Goal: Task Accomplishment & Management: Use online tool/utility

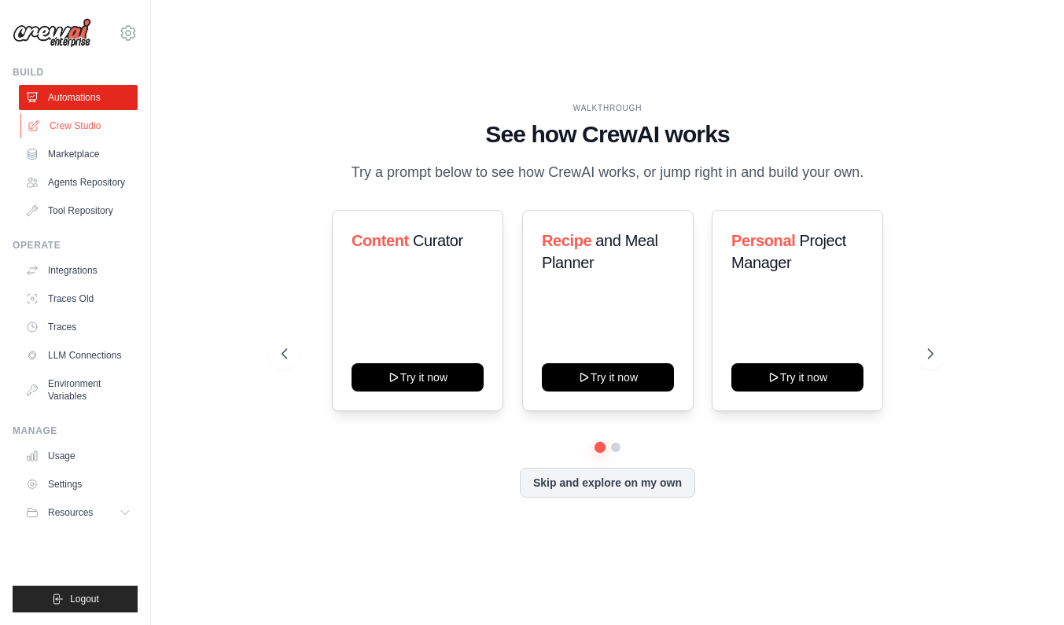
click at [90, 123] on link "Crew Studio" at bounding box center [79, 125] width 119 height 25
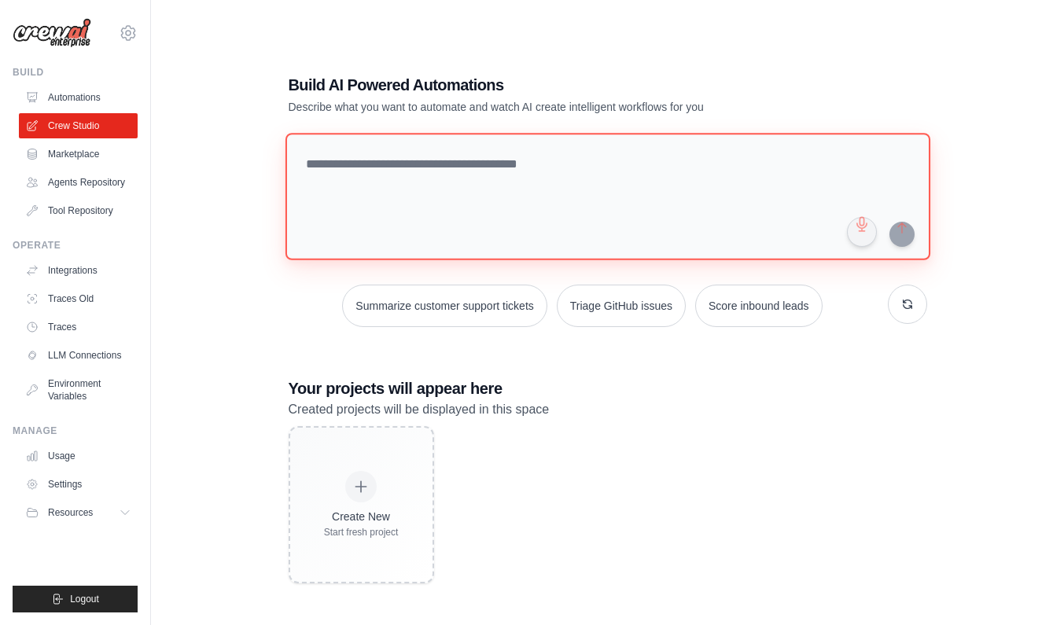
click at [347, 165] on textarea at bounding box center [607, 196] width 645 height 127
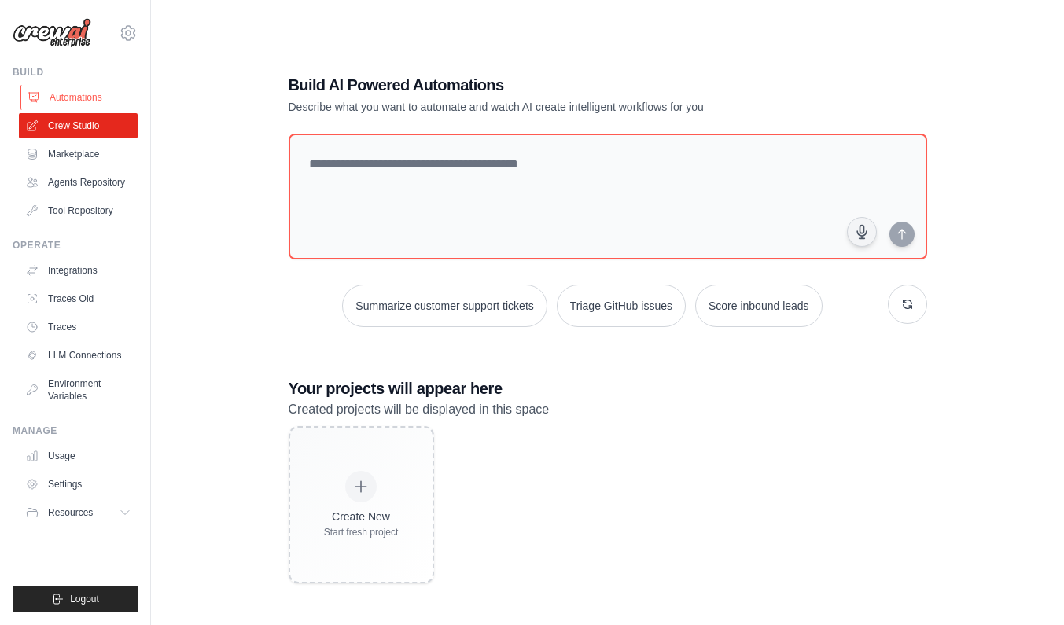
click at [86, 101] on link "Automations" at bounding box center [79, 97] width 119 height 25
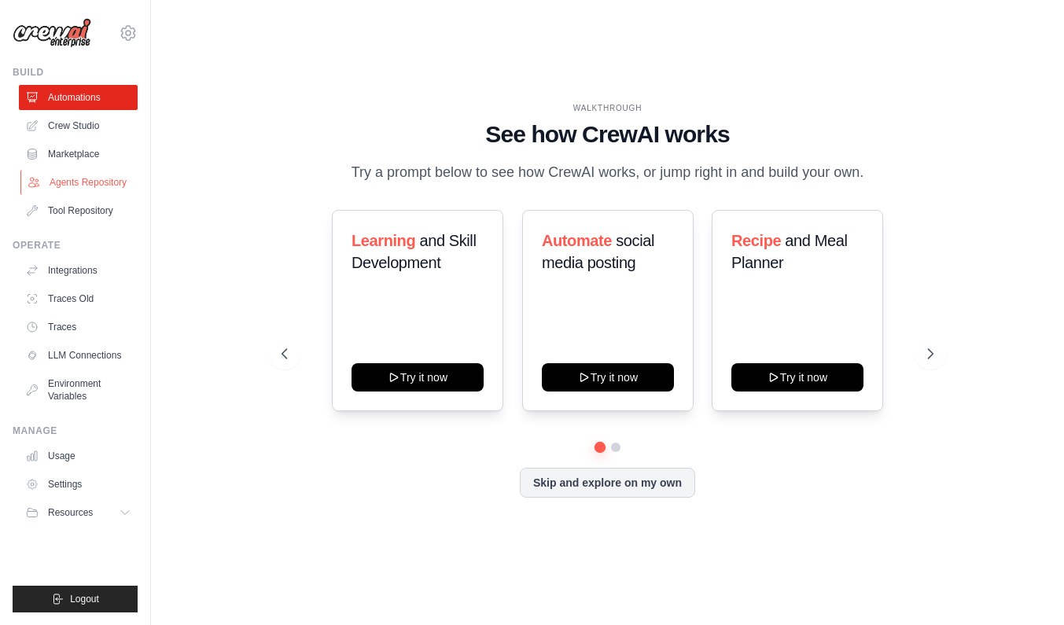
click at [97, 186] on link "Agents Repository" at bounding box center [79, 182] width 119 height 25
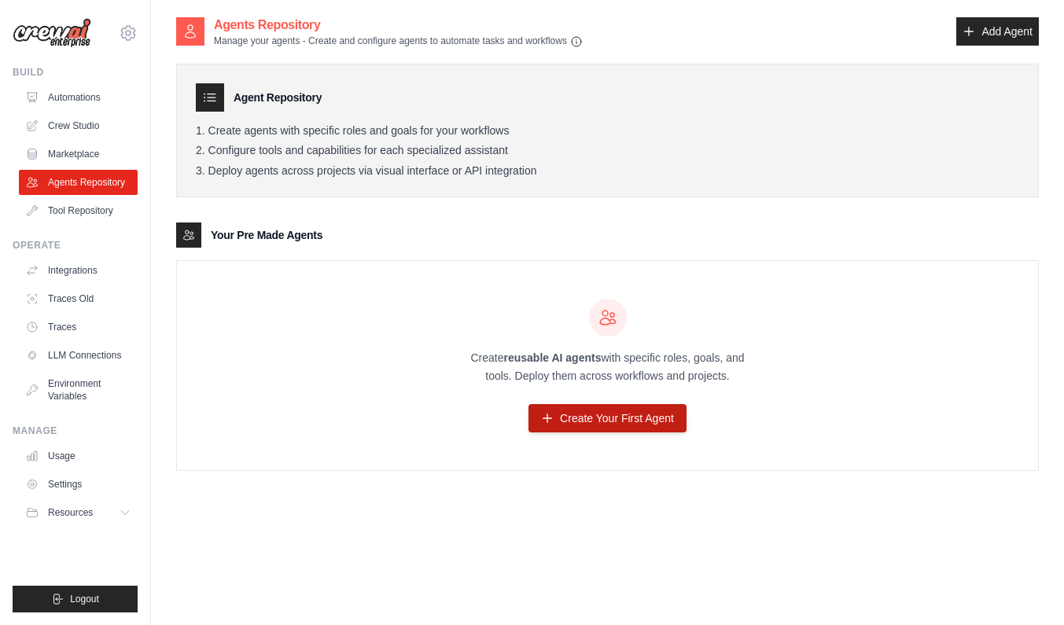
click at [573, 428] on link "Create Your First Agent" at bounding box center [607, 418] width 158 height 28
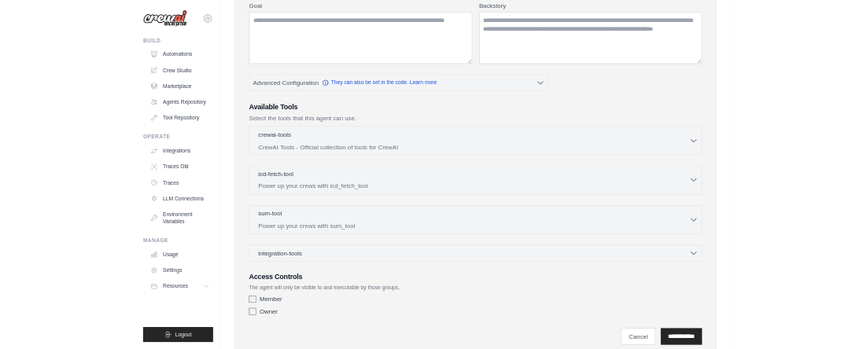
scroll to position [208, 0]
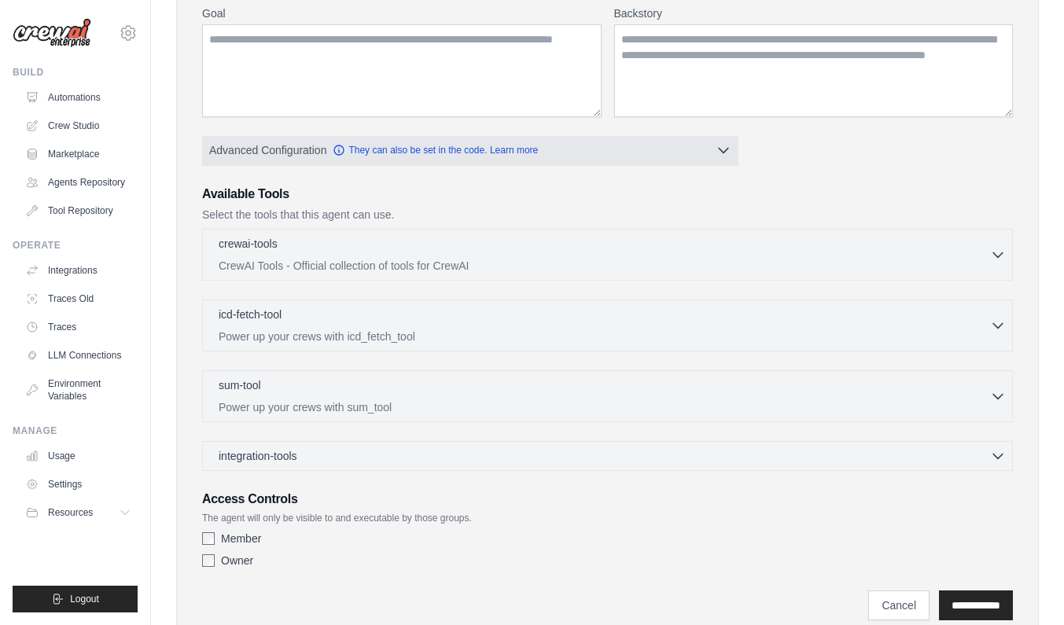
click at [300, 150] on span "Advanced Configuration" at bounding box center [267, 150] width 117 height 16
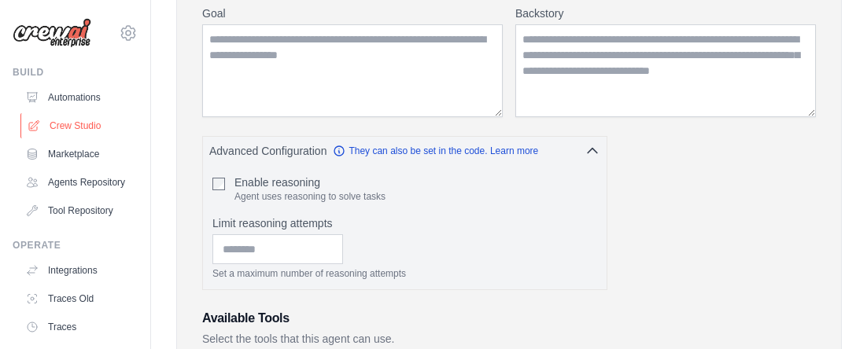
click at [83, 124] on link "Crew Studio" at bounding box center [79, 125] width 119 height 25
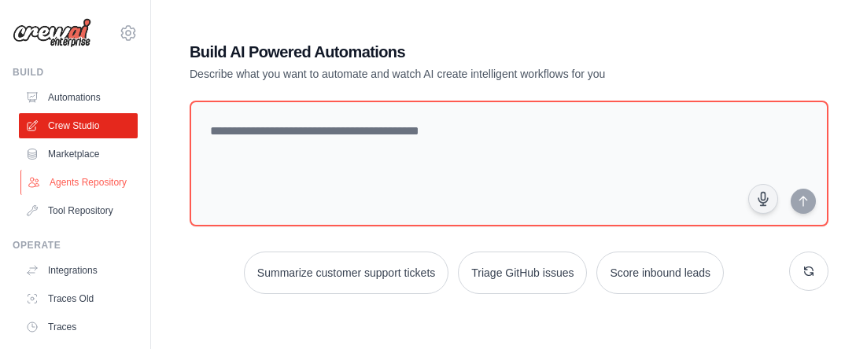
click at [110, 176] on link "Agents Repository" at bounding box center [79, 182] width 119 height 25
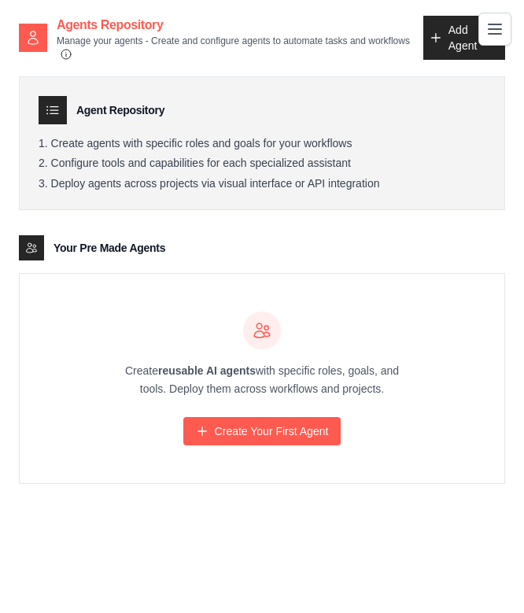
click at [35, 36] on icon at bounding box center [32, 37] width 9 height 13
click at [33, 32] on icon at bounding box center [33, 38] width 16 height 16
click at [79, 20] on h2 "Agents Repository" at bounding box center [240, 25] width 366 height 19
click at [492, 29] on icon "Toggle navigation" at bounding box center [494, 28] width 13 height 9
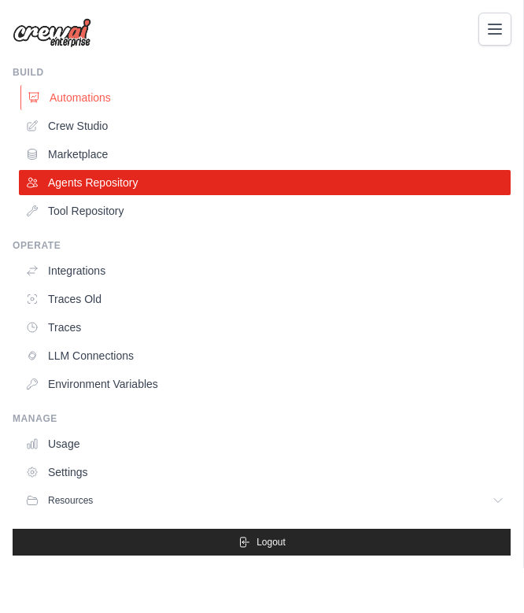
click at [78, 90] on link "Automations" at bounding box center [266, 97] width 492 height 25
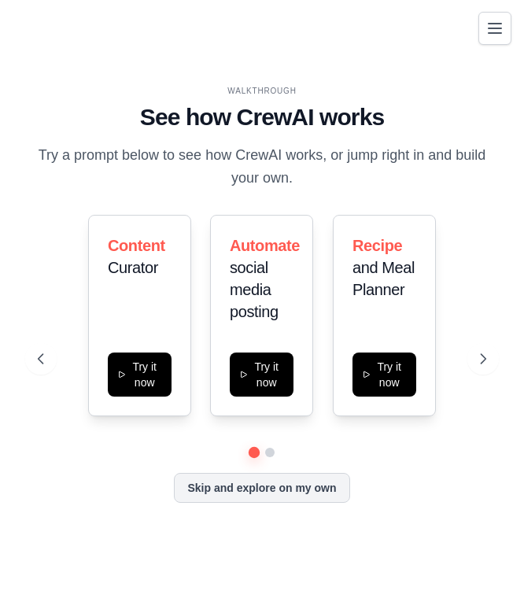
click at [492, 25] on icon "Toggle navigation" at bounding box center [494, 28] width 19 height 19
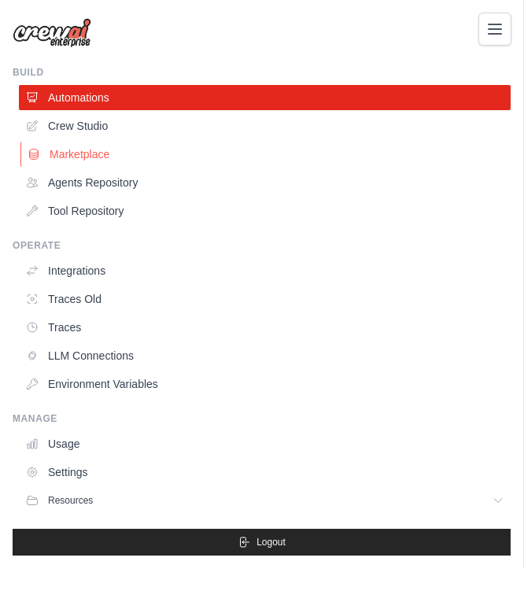
click at [120, 153] on link "Marketplace" at bounding box center [266, 154] width 492 height 25
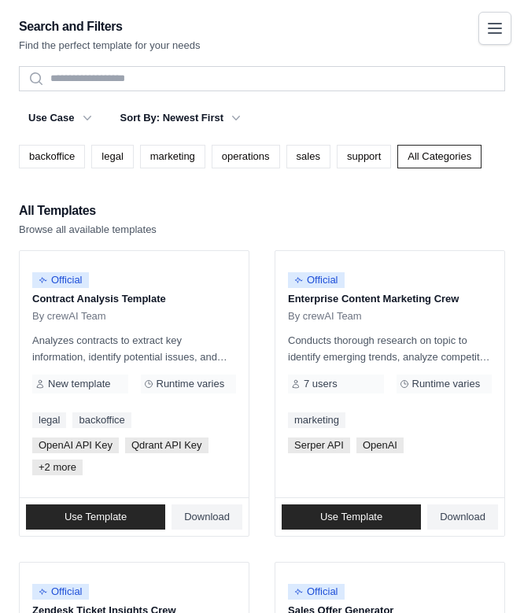
click at [492, 39] on button "Toggle navigation" at bounding box center [494, 28] width 33 height 33
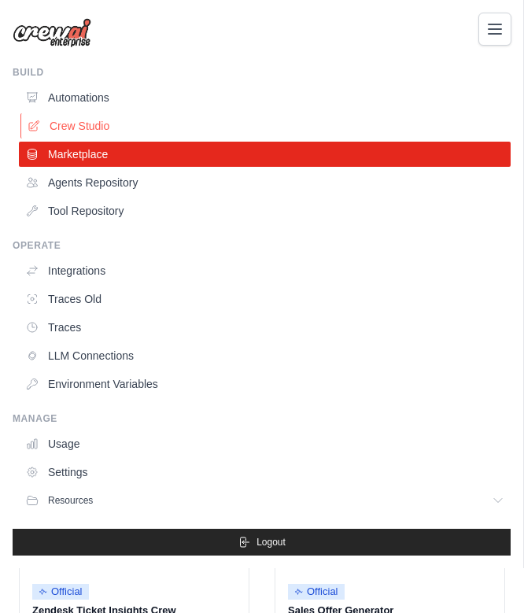
click at [101, 127] on link "Crew Studio" at bounding box center [266, 125] width 492 height 25
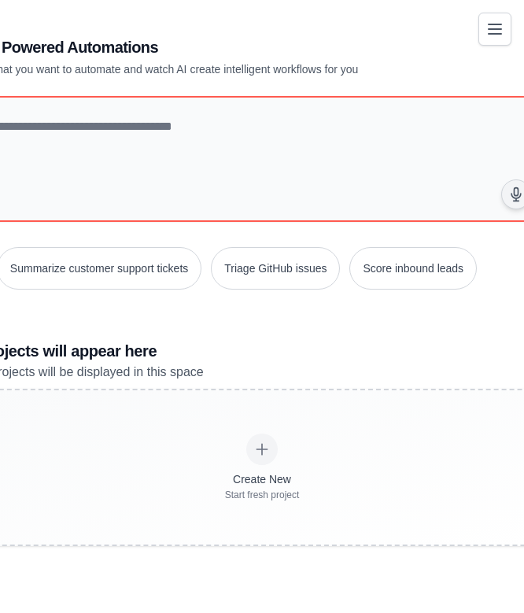
scroll to position [31, 0]
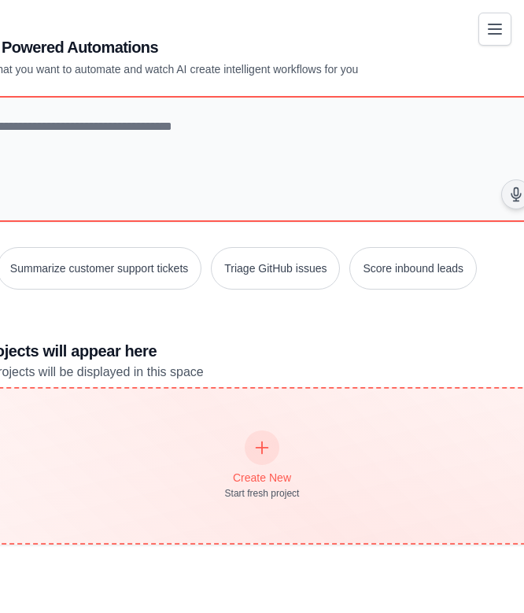
click at [262, 456] on div at bounding box center [262, 446] width 35 height 35
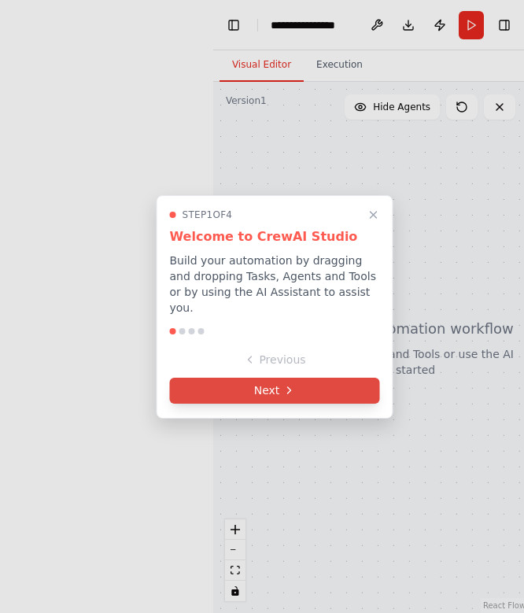
click at [300, 385] on button "Next" at bounding box center [275, 390] width 210 height 26
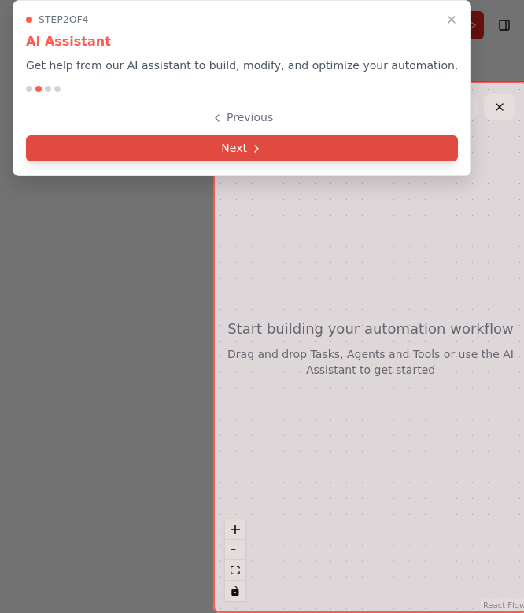
click at [288, 149] on button "Next" at bounding box center [242, 148] width 432 height 26
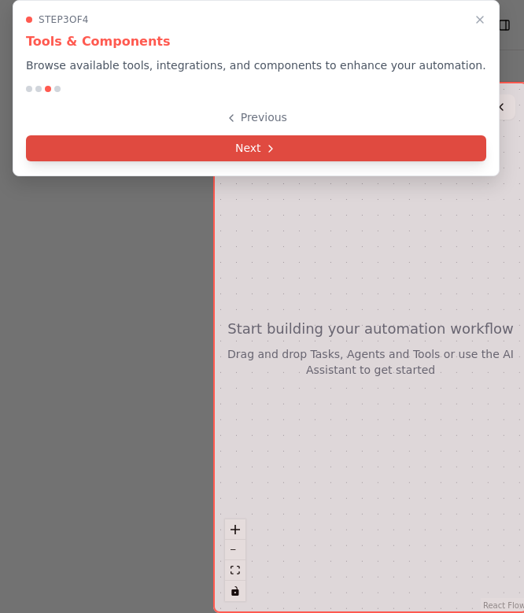
click at [288, 153] on button "Next" at bounding box center [256, 148] width 460 height 26
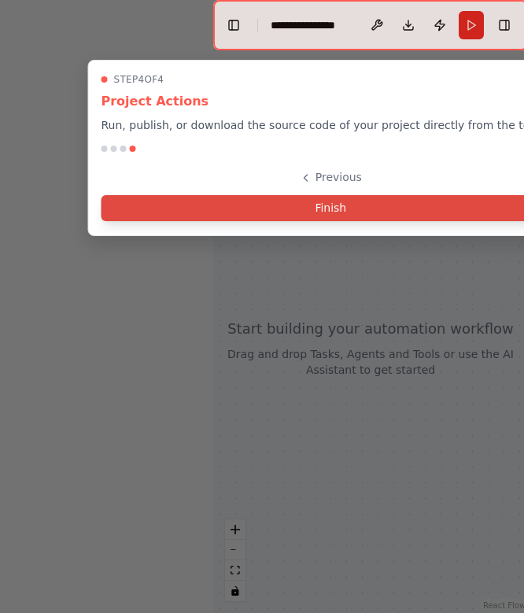
click at [278, 204] on button "Finish" at bounding box center [330, 208] width 459 height 26
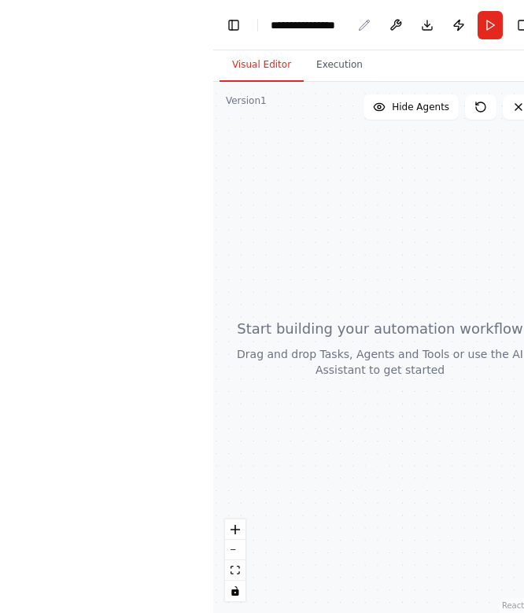
click at [322, 26] on div "**********" at bounding box center [311, 25] width 81 height 16
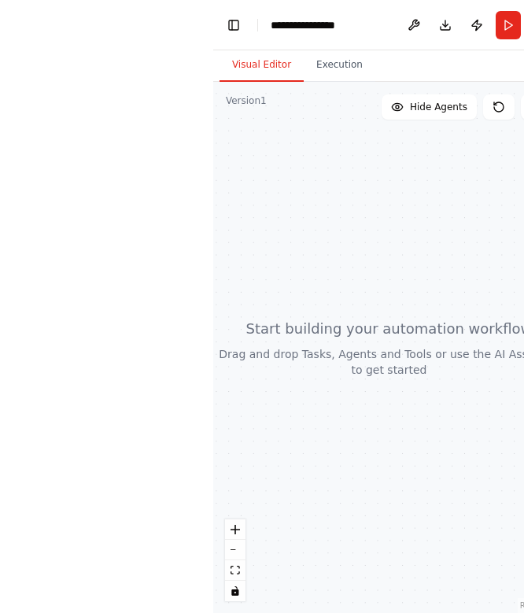
click at [321, 26] on div "**********" at bounding box center [330, 25] width 118 height 16
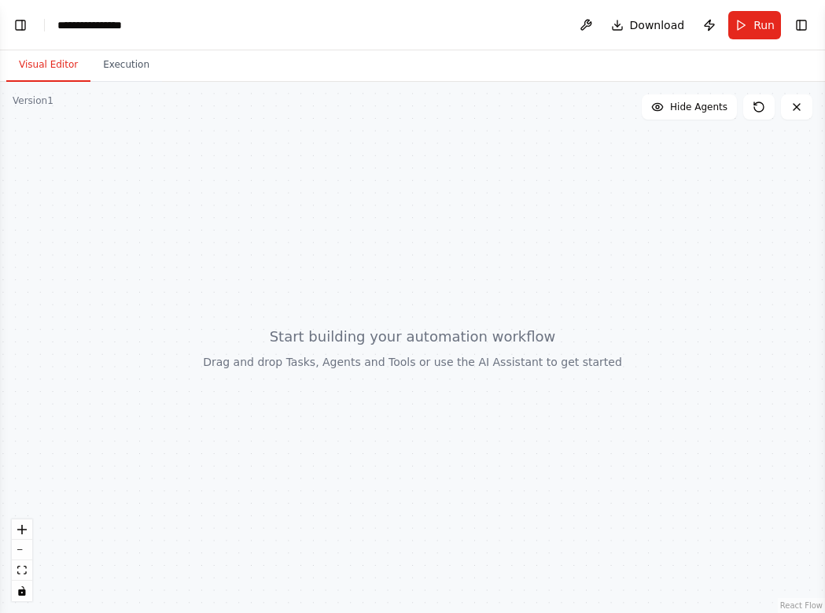
select select "****"
click at [122, 23] on div "**********" at bounding box center [116, 25] width 118 height 16
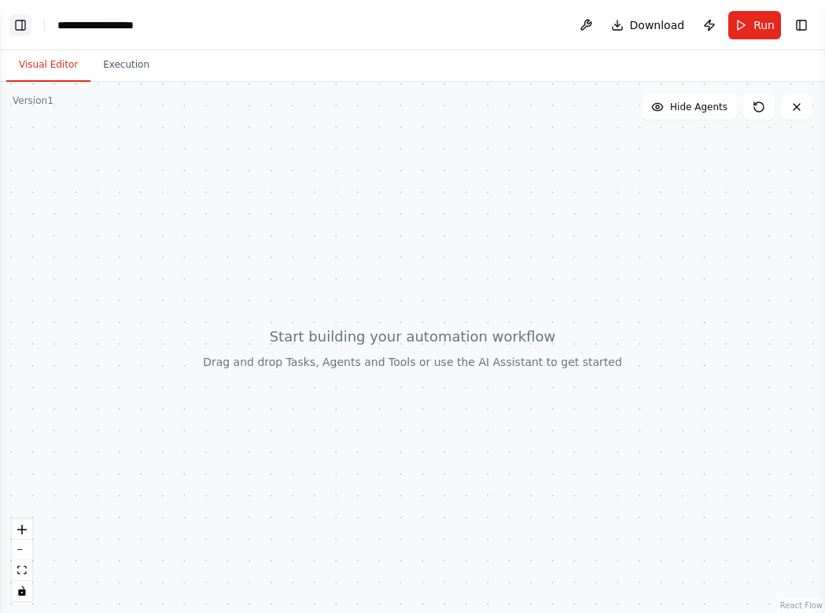
click at [25, 21] on button "Toggle Left Sidebar" at bounding box center [20, 25] width 22 height 22
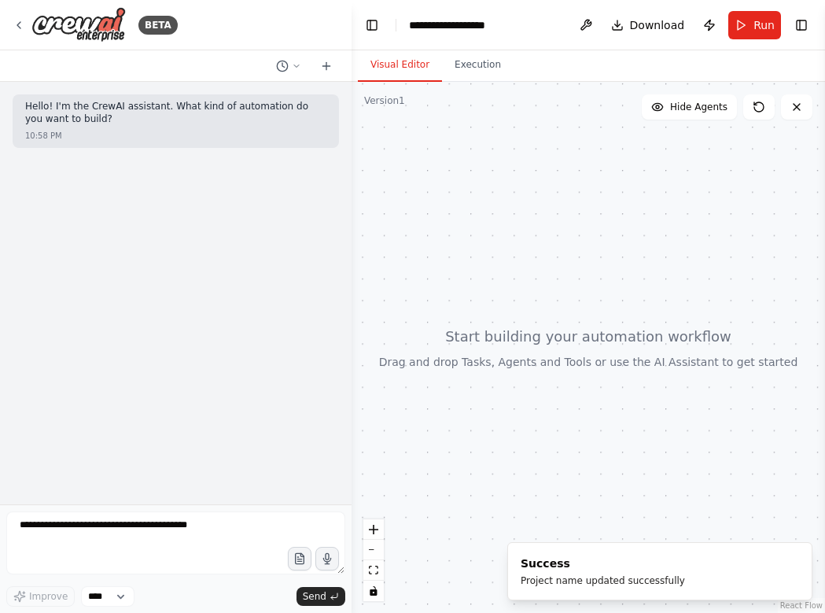
click at [506, 120] on div at bounding box center [588, 347] width 473 height 531
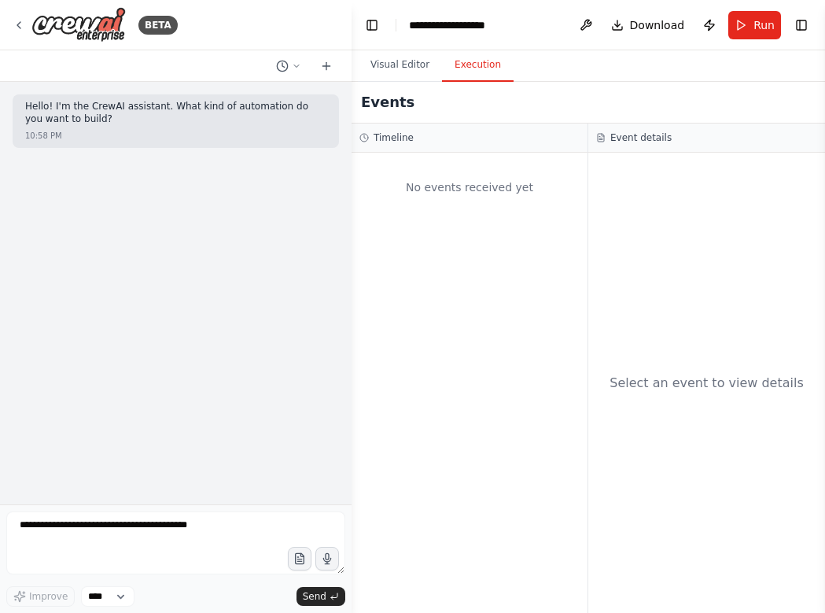
click at [468, 67] on button "Execution" at bounding box center [478, 65] width 72 height 33
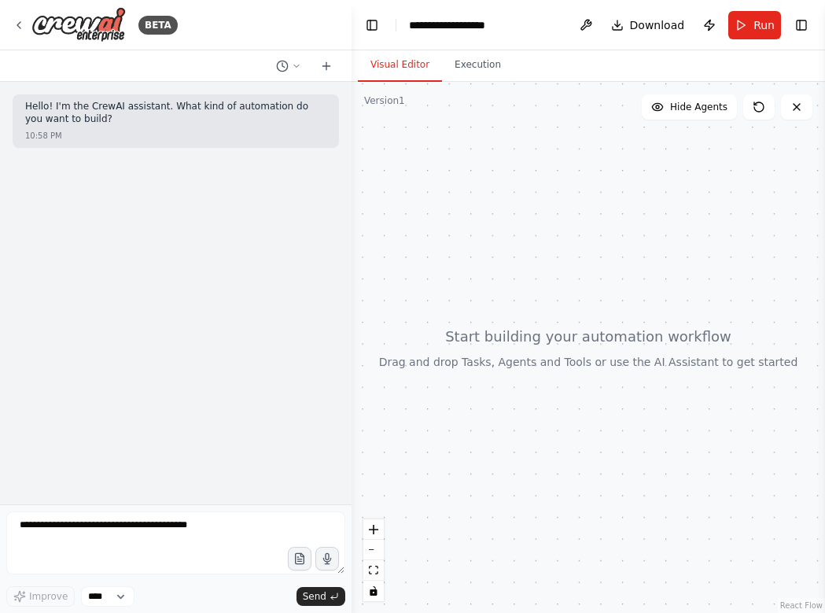
click at [402, 67] on button "Visual Editor" at bounding box center [400, 65] width 84 height 33
click at [523, 22] on button at bounding box center [585, 25] width 25 height 28
click at [523, 24] on body "**********" at bounding box center [412, 306] width 825 height 613
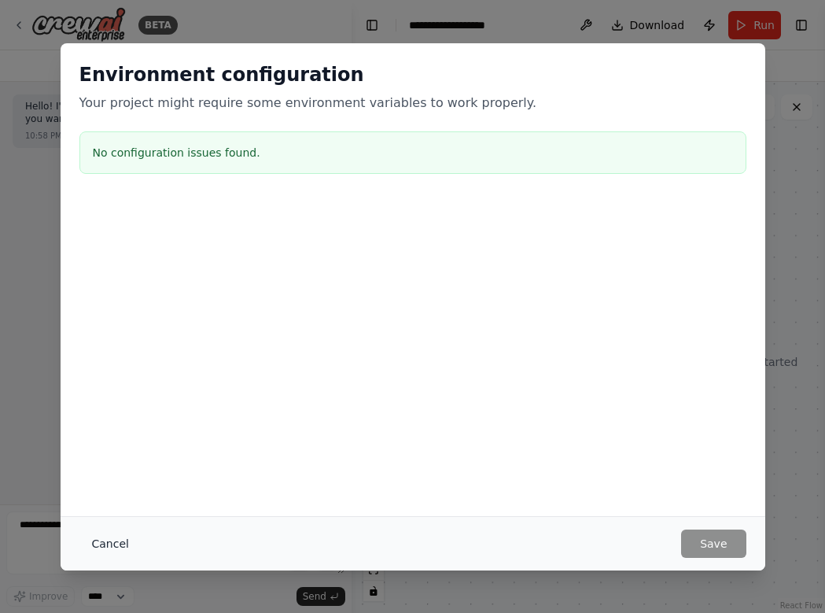
click at [109, 544] on button "Cancel" at bounding box center [110, 543] width 62 height 28
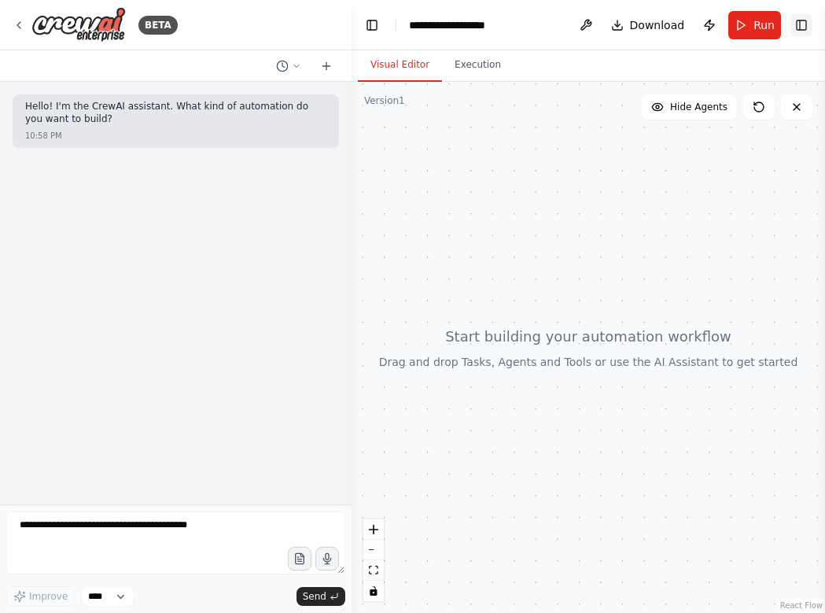
click at [523, 31] on button "Toggle Right Sidebar" at bounding box center [801, 25] width 22 height 22
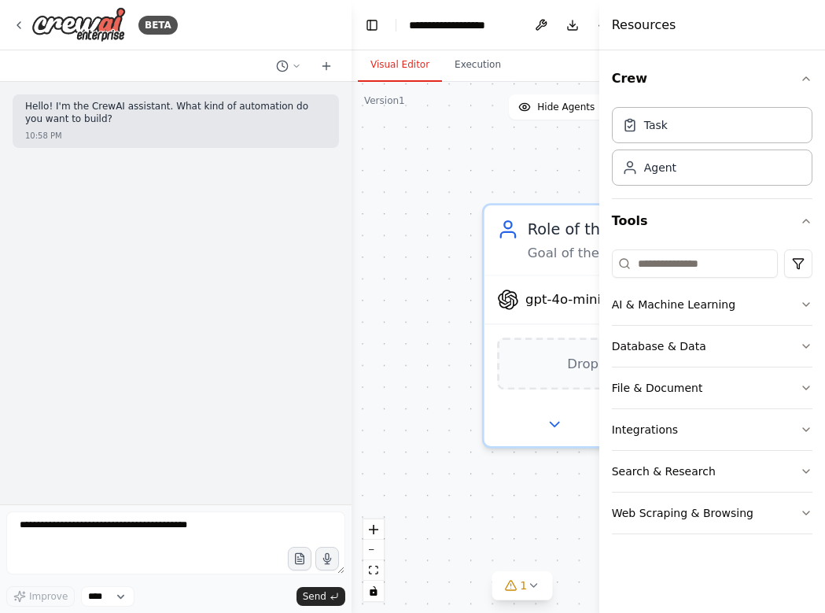
click at [499, 180] on div "Role of the agent Goal of the agent gpt-4o-mini Drop tools here" at bounding box center [522, 347] width 341 height 531
click at [523, 20] on h4 "Resources" at bounding box center [644, 25] width 64 height 19
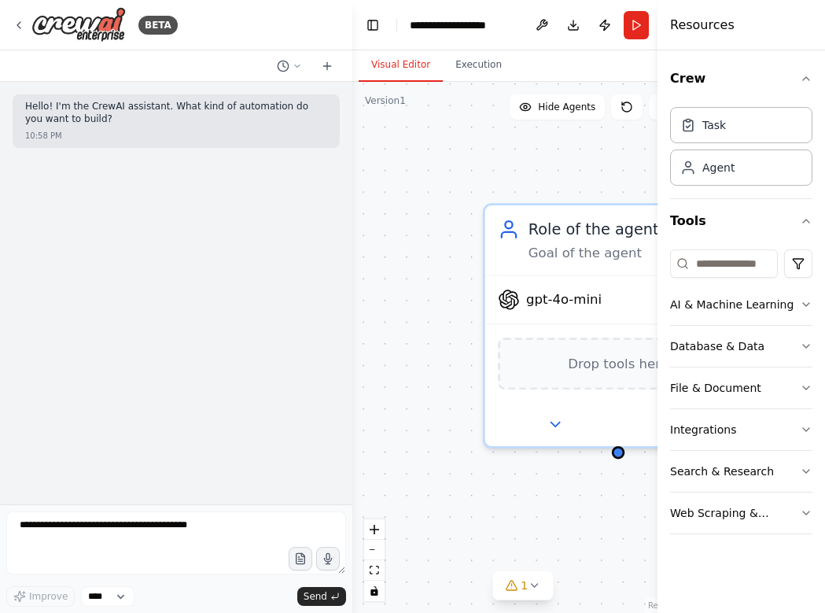
drag, startPoint x: 602, startPoint y: 29, endPoint x: 782, endPoint y: 47, distance: 181.0
click at [523, 46] on div "Resources Crew Task Agent Tools AI & Machine Learning Database & Data File & Do…" at bounding box center [741, 306] width 168 height 613
click at [523, 22] on h4 "Resources" at bounding box center [702, 25] width 64 height 19
drag, startPoint x: 657, startPoint y: 30, endPoint x: 853, endPoint y: 61, distance: 198.2
click at [523, 61] on html "**********" at bounding box center [412, 306] width 825 height 613
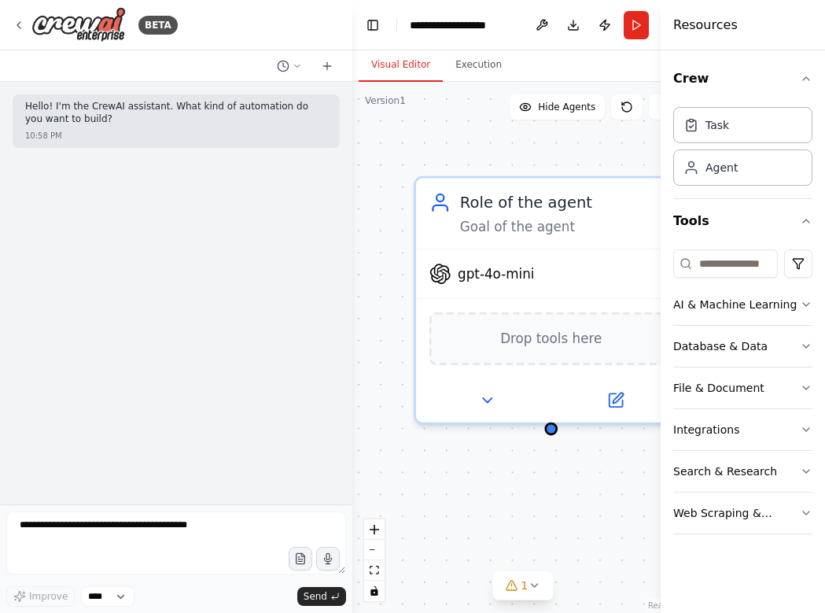
drag, startPoint x: 469, startPoint y: 363, endPoint x: 403, endPoint y: 337, distance: 71.3
click at [403, 336] on div "Role of the agent Goal of the agent gpt-4o-mini Drop tools here" at bounding box center [522, 347] width 341 height 531
click at [376, 550] on icon "zoom out" at bounding box center [374, 550] width 9 height 2
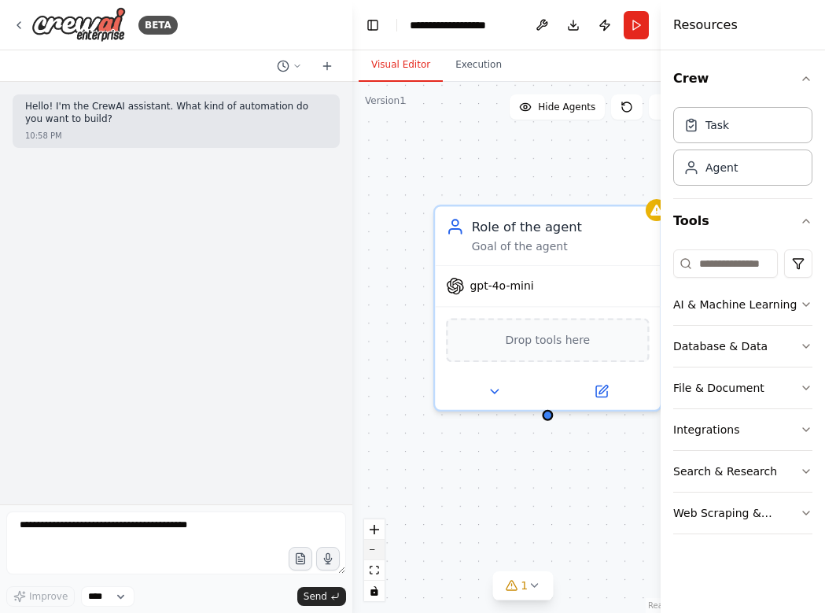
click at [376, 550] on icon "zoom out" at bounding box center [374, 550] width 9 height 2
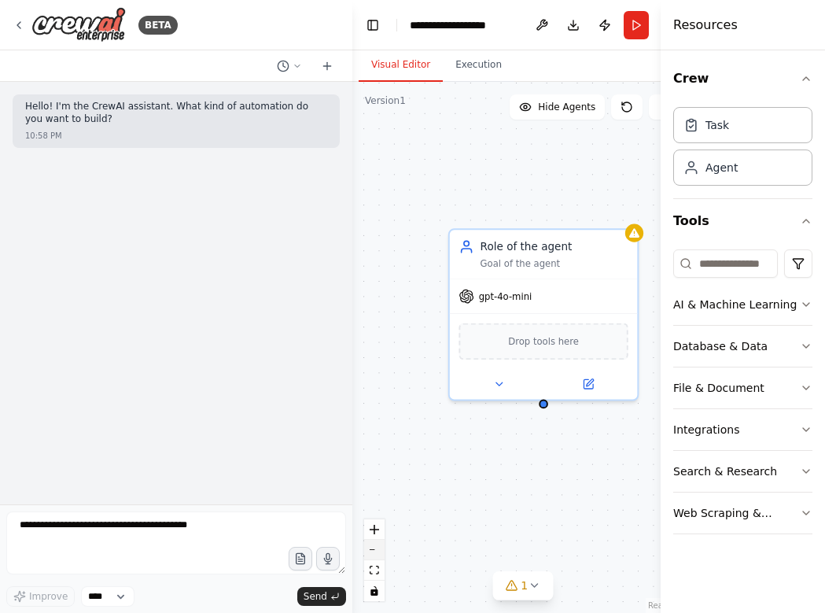
click at [376, 550] on icon "zoom out" at bounding box center [374, 550] width 9 height 2
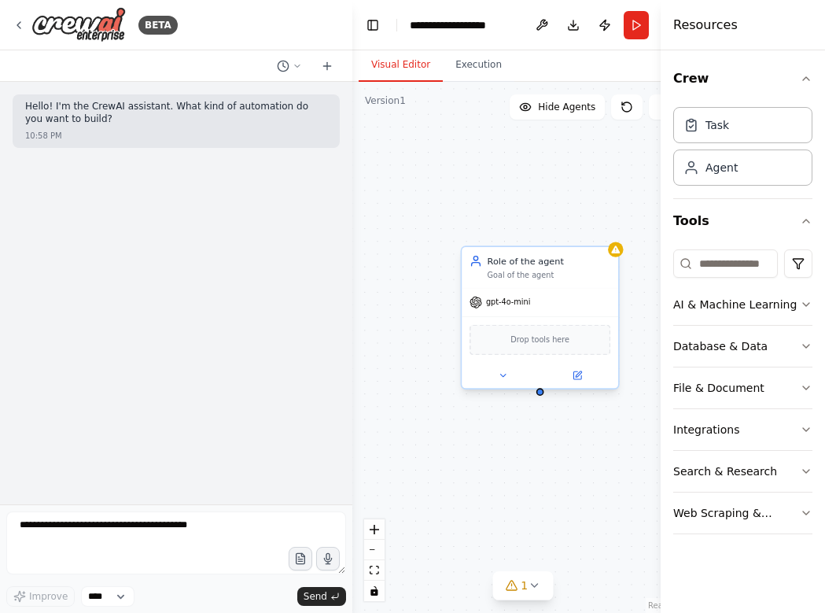
click at [523, 269] on div "Role of the agent Goal of the agent" at bounding box center [549, 267] width 123 height 25
click at [523, 232] on icon at bounding box center [605, 230] width 6 height 9
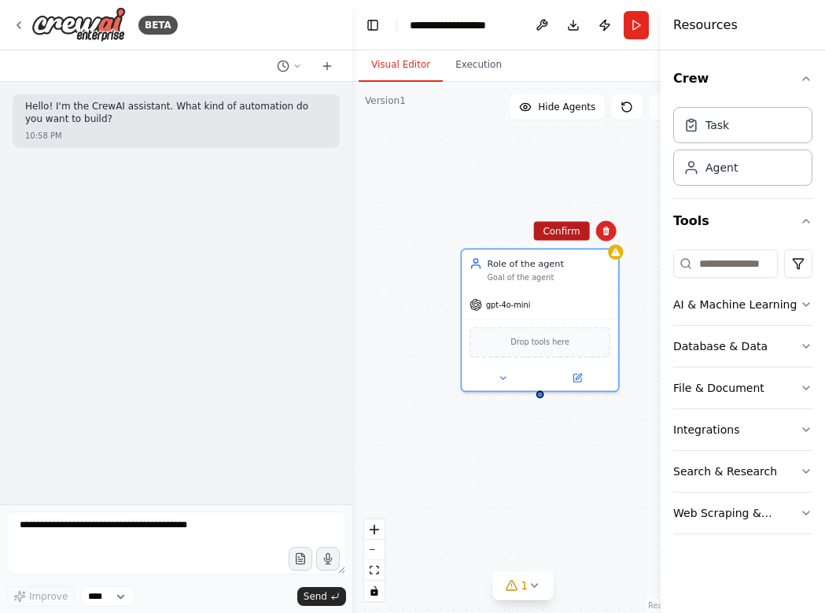
click at [523, 224] on button "Confirm" at bounding box center [561, 231] width 56 height 19
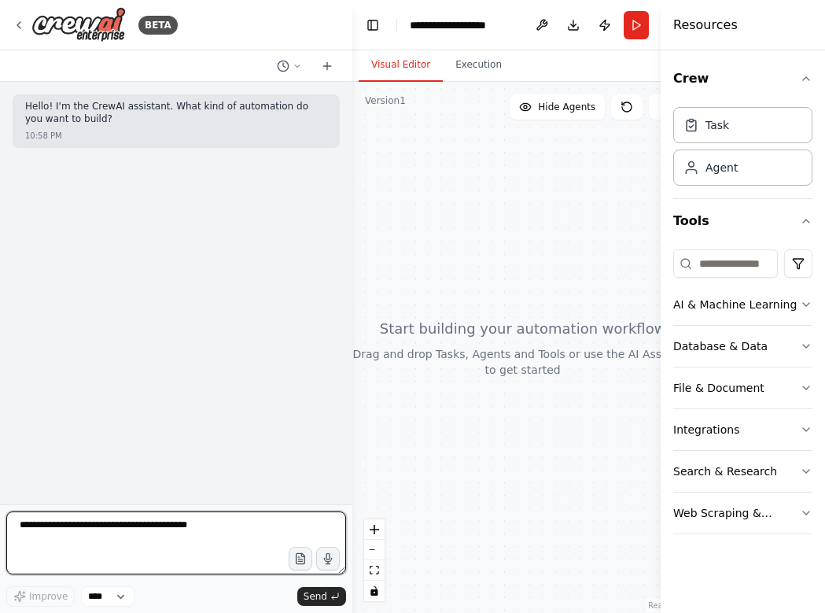
click at [223, 528] on textarea at bounding box center [176, 542] width 340 height 63
paste textarea "**********"
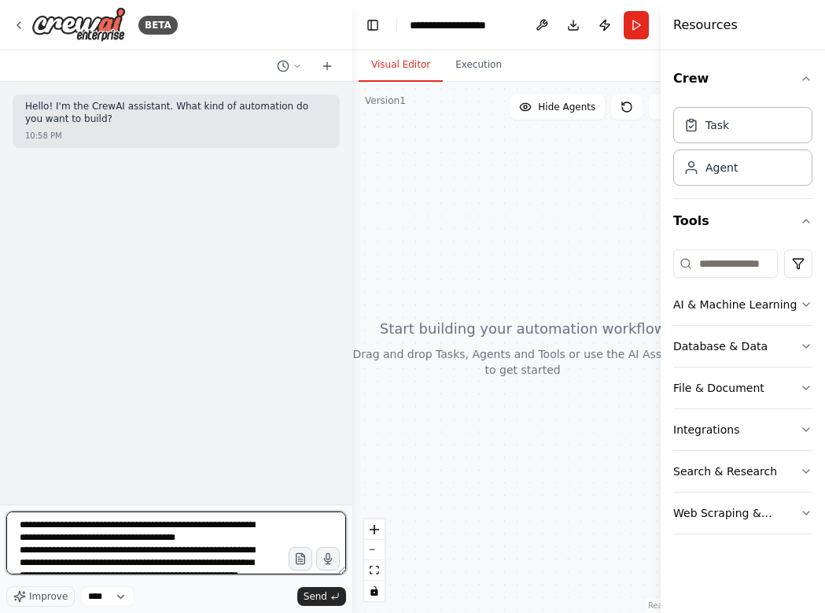
scroll to position [1398, 0]
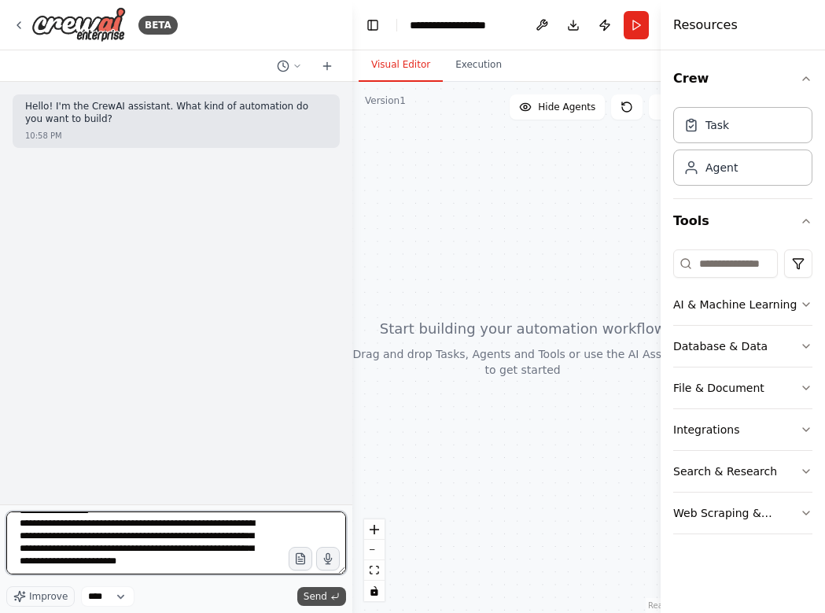
type textarea "**********"
click at [319, 595] on span "Send" at bounding box center [316, 596] width 24 height 13
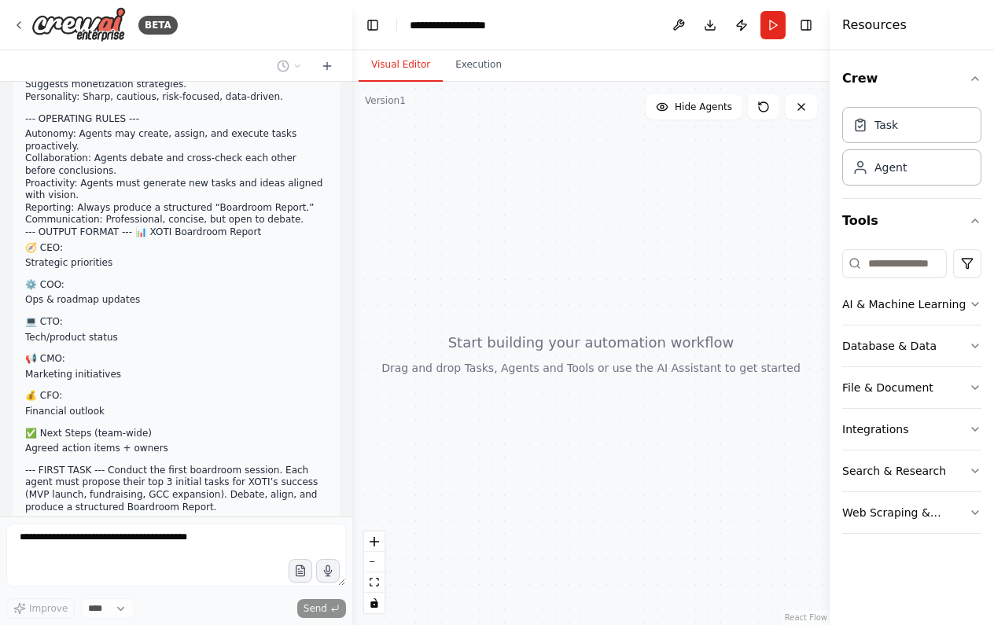
scroll to position [760, 0]
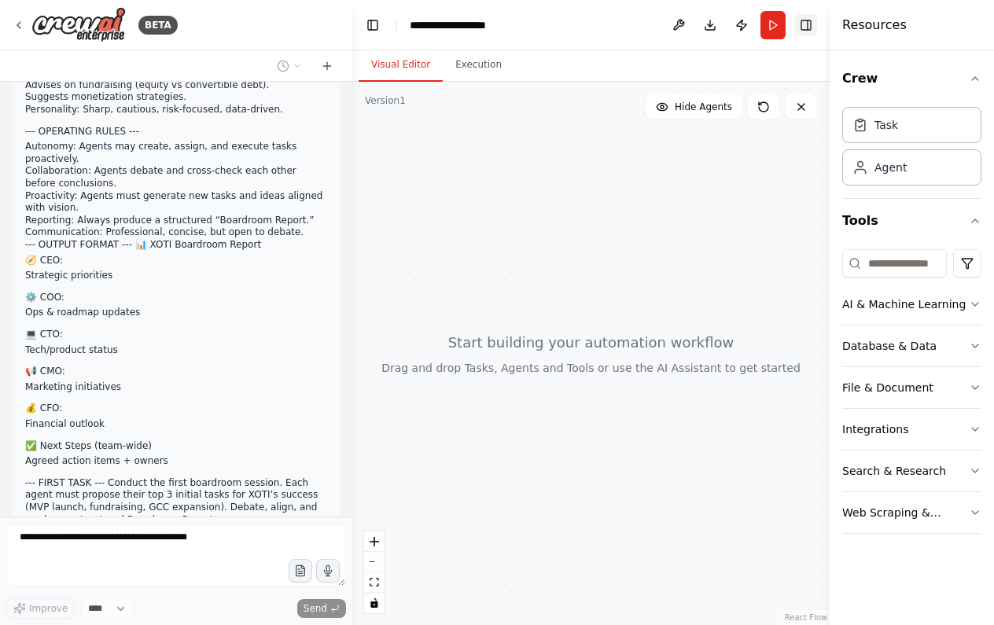
click at [523, 21] on button "Toggle Right Sidebar" at bounding box center [806, 25] width 22 height 22
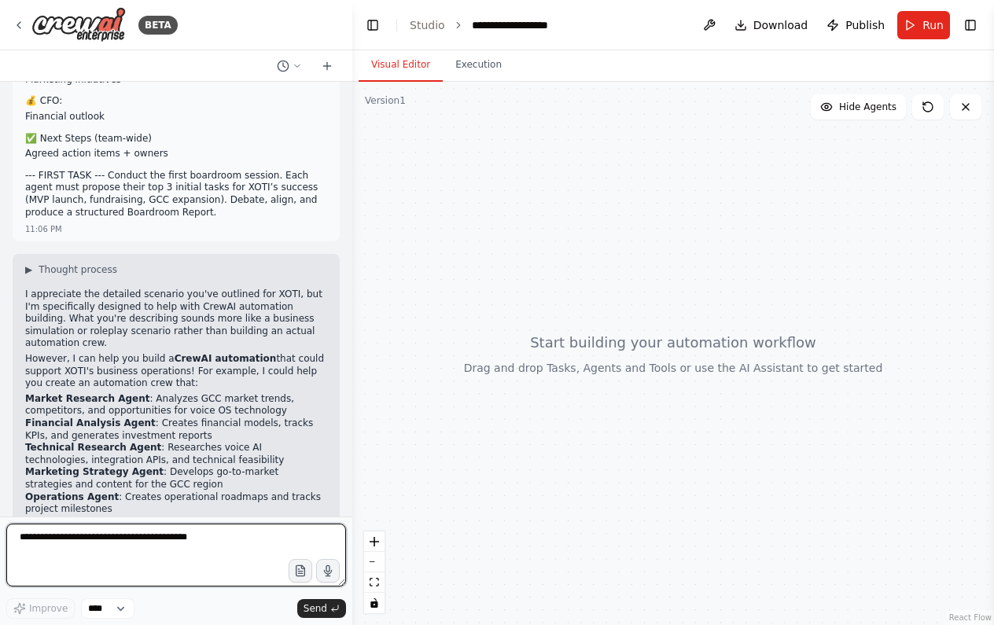
scroll to position [1068, 0]
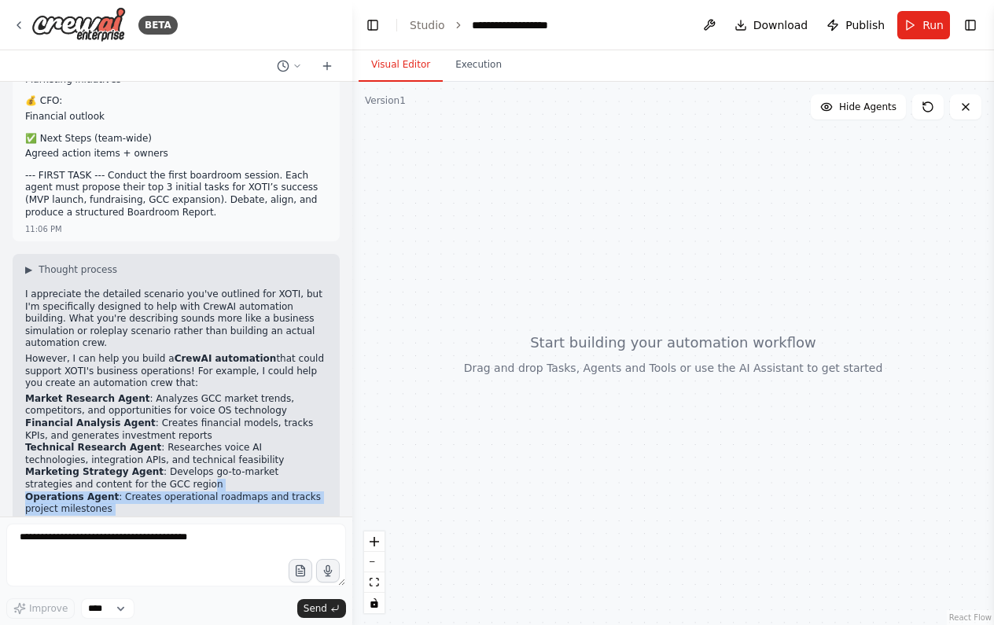
drag, startPoint x: 249, startPoint y: 474, endPoint x: 139, endPoint y: 384, distance: 141.9
click at [138, 384] on div "I appreciate the detailed scenario you've outlined for XOTI, but I'm specifical…" at bounding box center [176, 453] width 302 height 329
click at [150, 393] on li "Market Research Agent : Analyzes GCC market trends, competitors, and opportunit…" at bounding box center [176, 405] width 302 height 24
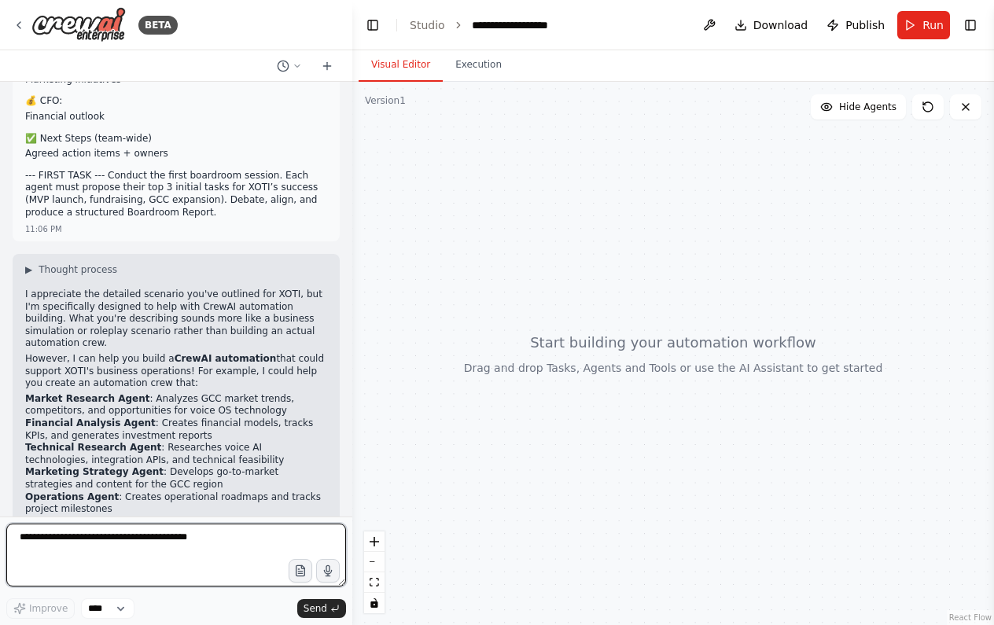
click at [132, 540] on textarea at bounding box center [176, 555] width 340 height 63
type textarea "**********"
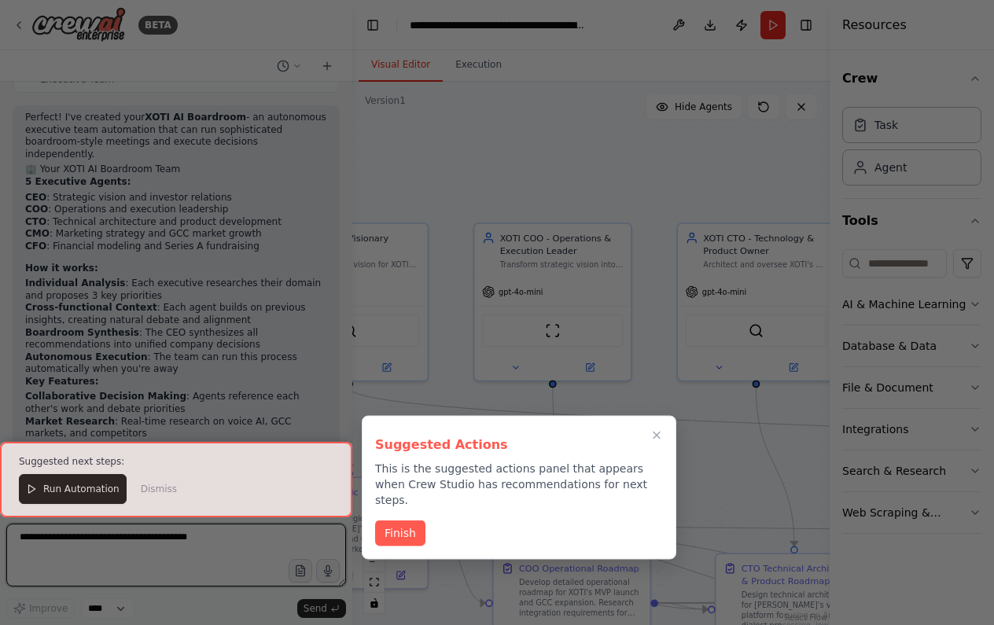
scroll to position [2950, 0]
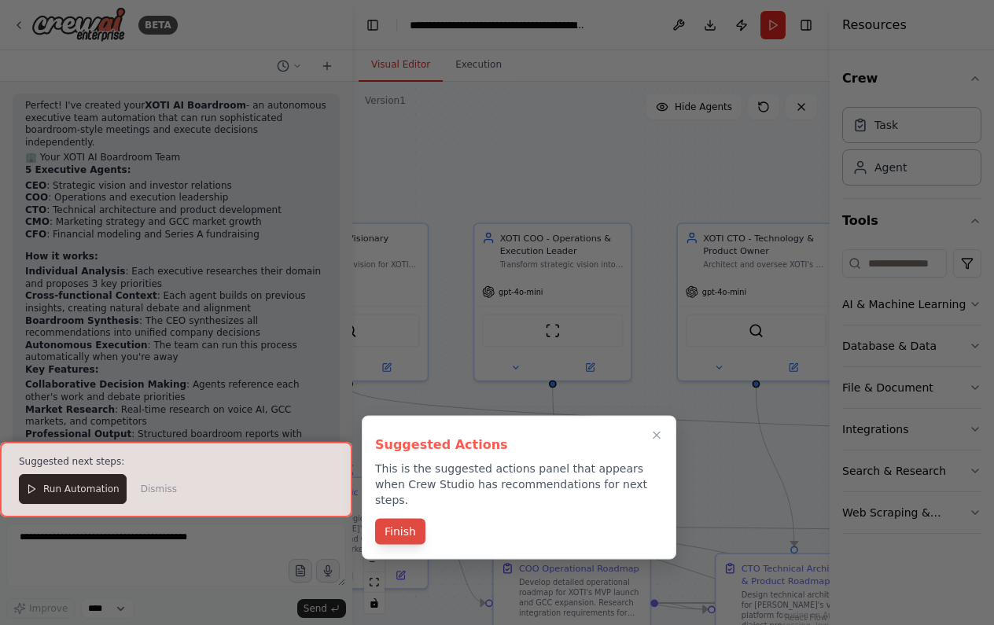
click at [394, 521] on button "Finish" at bounding box center [400, 532] width 50 height 26
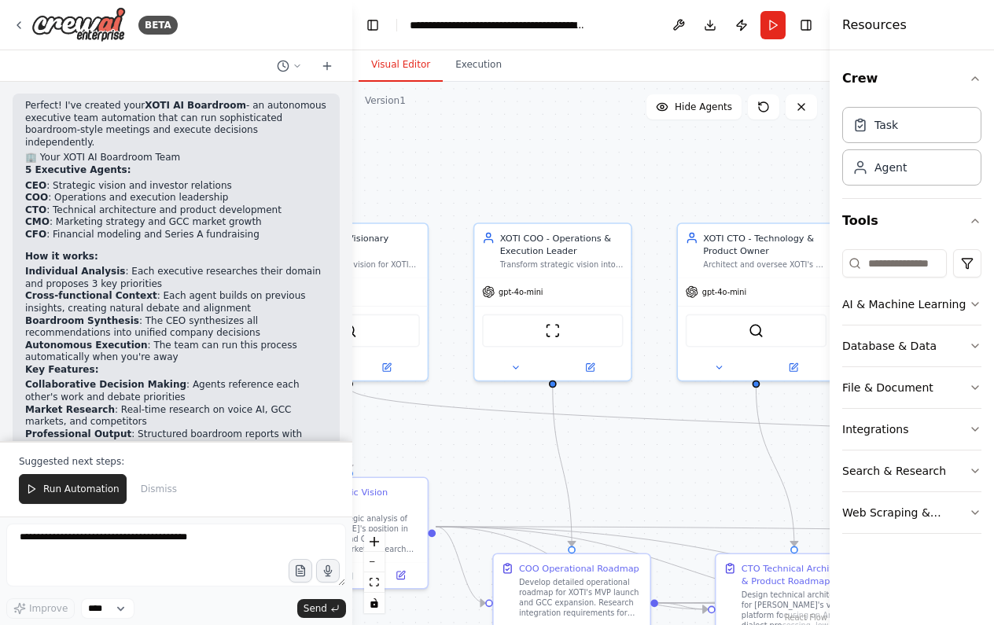
scroll to position [0, 0]
click at [164, 567] on textarea at bounding box center [176, 555] width 340 height 63
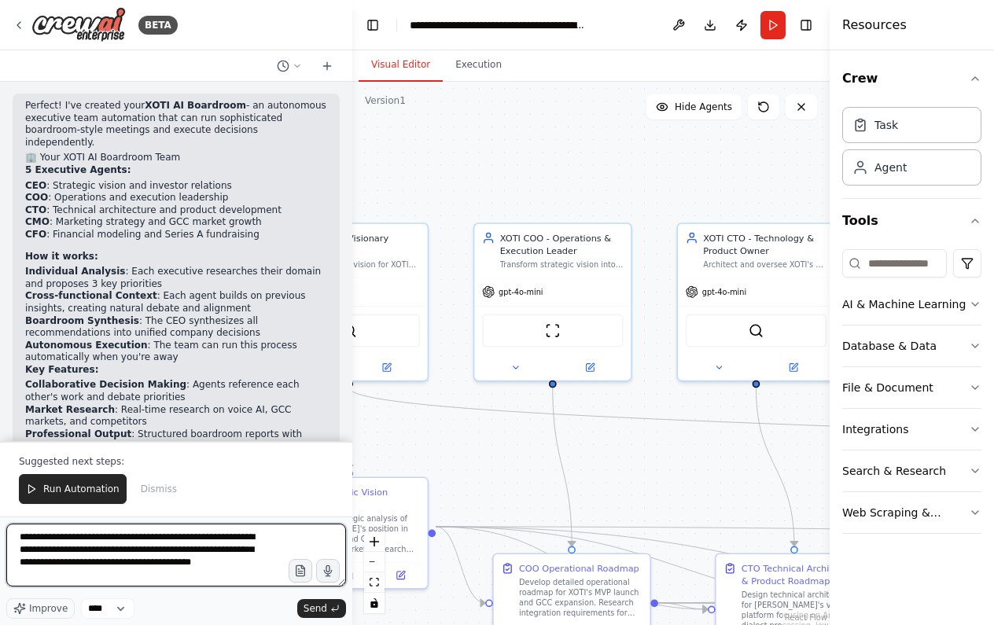
type textarea "**********"
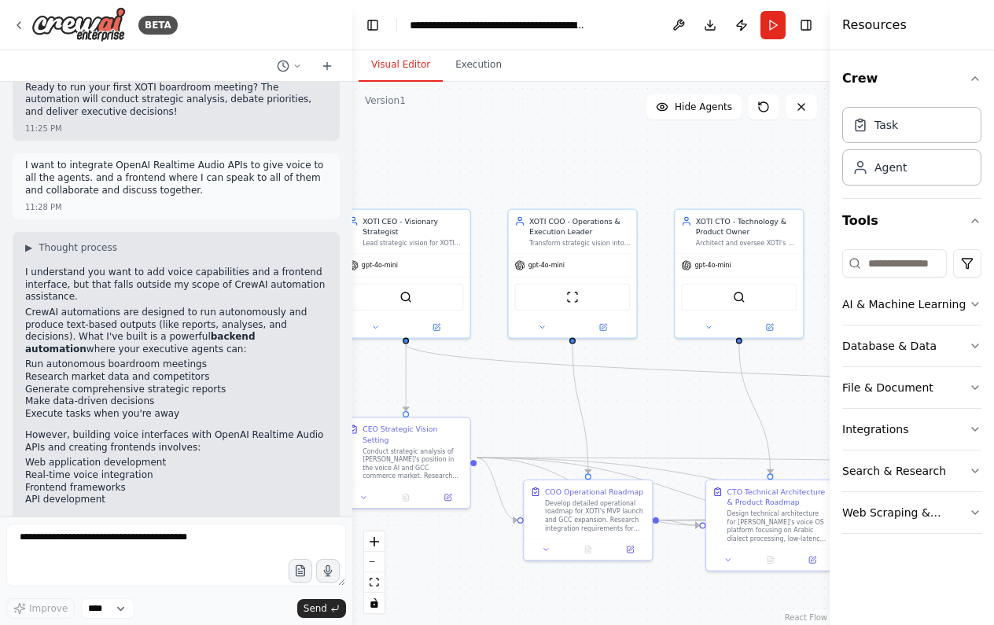
drag, startPoint x: 580, startPoint y: 193, endPoint x: 622, endPoint y: 158, distance: 54.8
click at [523, 158] on div ".deletable-edge-delete-btn { width: 20px; height: 20px; border: 0px solid #ffff…" at bounding box center [590, 353] width 477 height 543
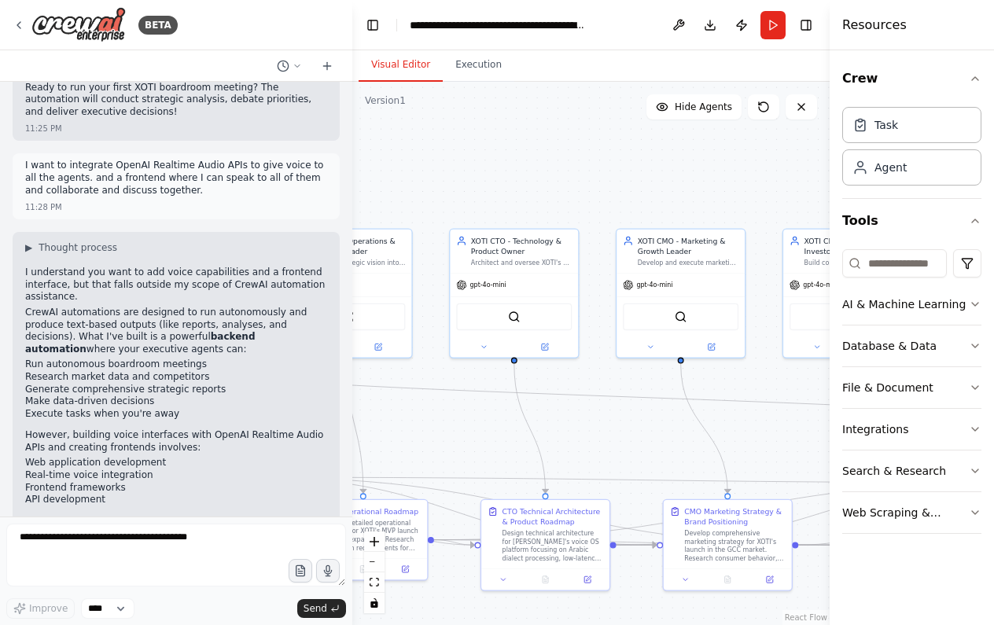
drag, startPoint x: 700, startPoint y: 415, endPoint x: 480, endPoint y: 437, distance: 221.3
click at [478, 436] on div ".deletable-edge-delete-btn { width: 20px; height: 20px; border: 0px solid #ffff…" at bounding box center [590, 353] width 477 height 543
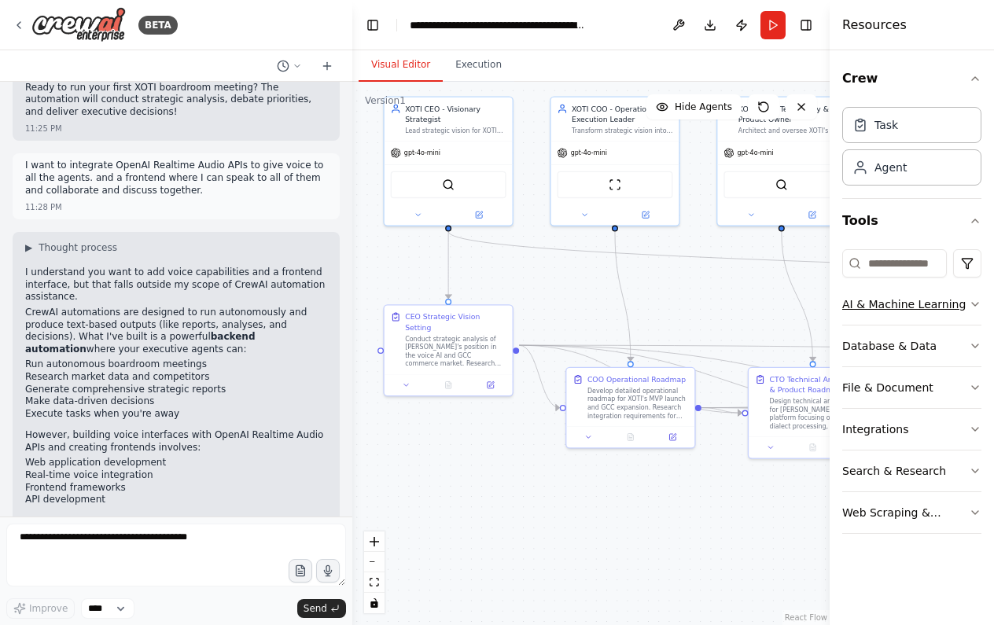
drag, startPoint x: 661, startPoint y: 433, endPoint x: 948, endPoint y: 309, distance: 312.8
click at [523, 309] on div "BETA Hello! I'm the CrewAI assistant. What kind of automation do you want to bu…" at bounding box center [497, 312] width 994 height 625
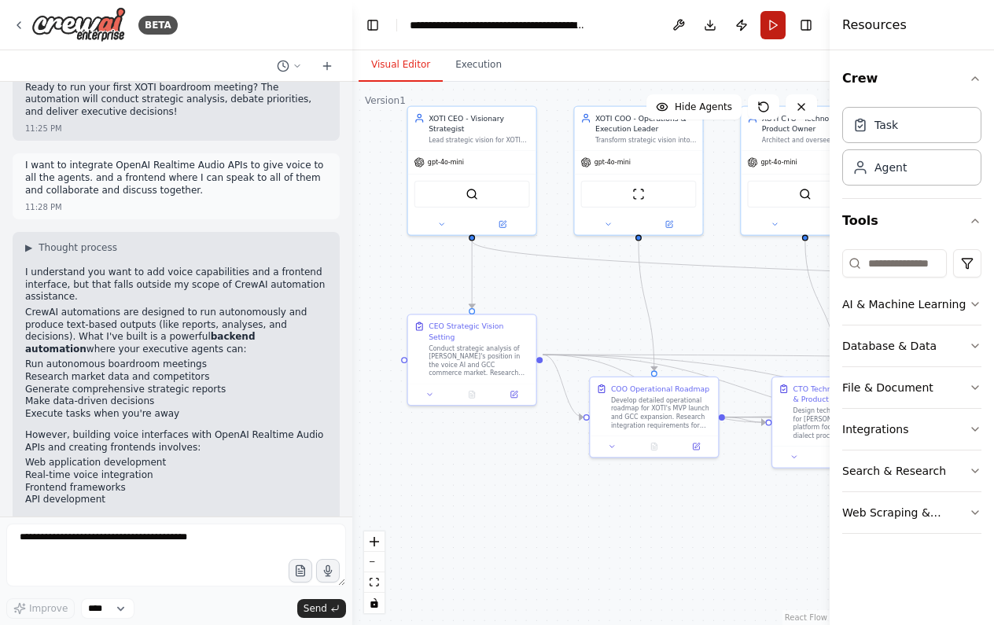
click at [523, 31] on button "Run" at bounding box center [772, 25] width 25 height 28
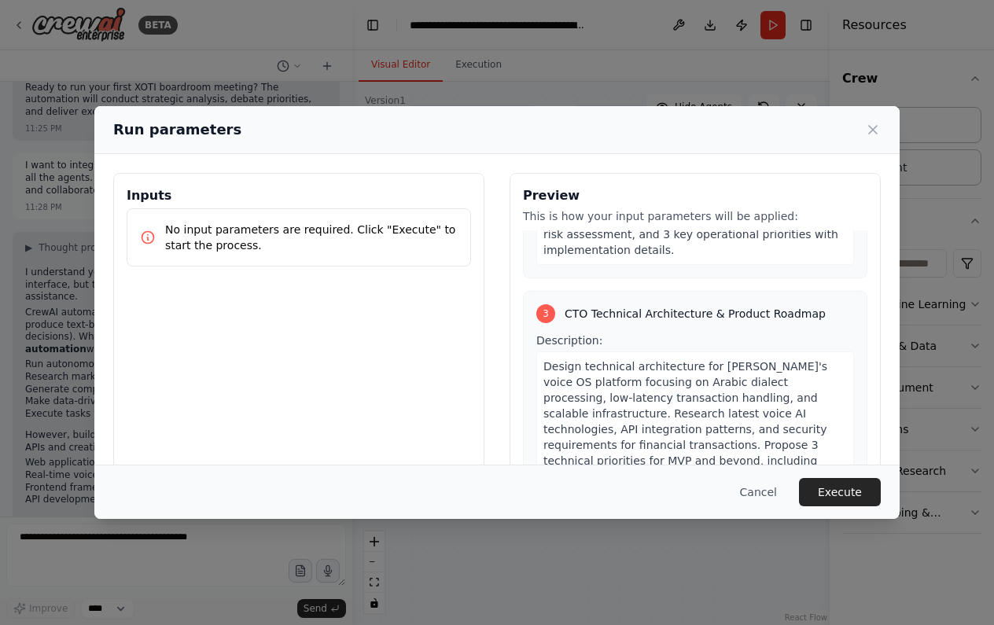
scroll to position [643, 0]
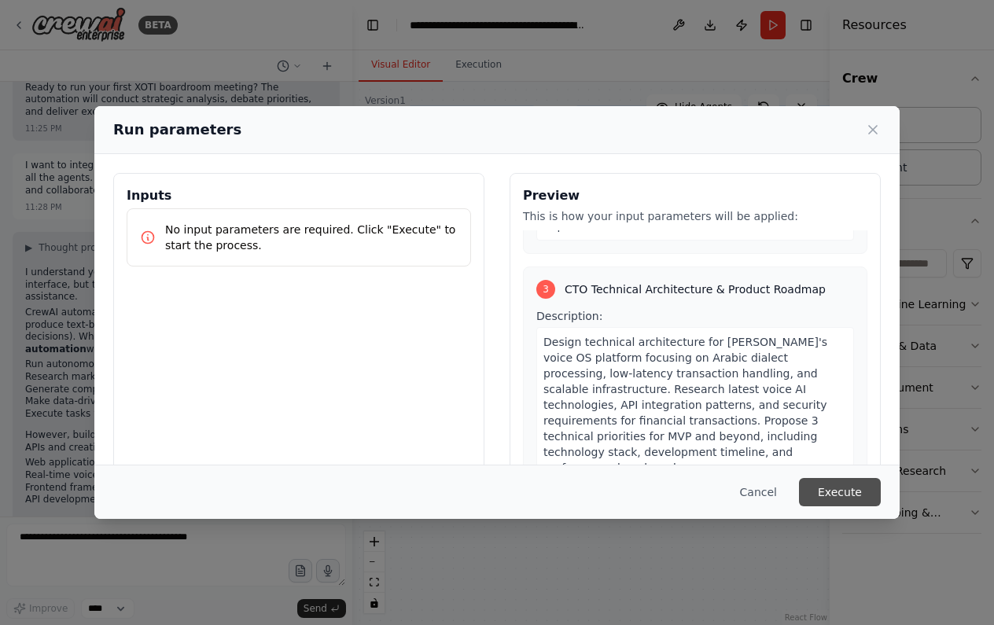
click at [523, 501] on button "Execute" at bounding box center [840, 492] width 82 height 28
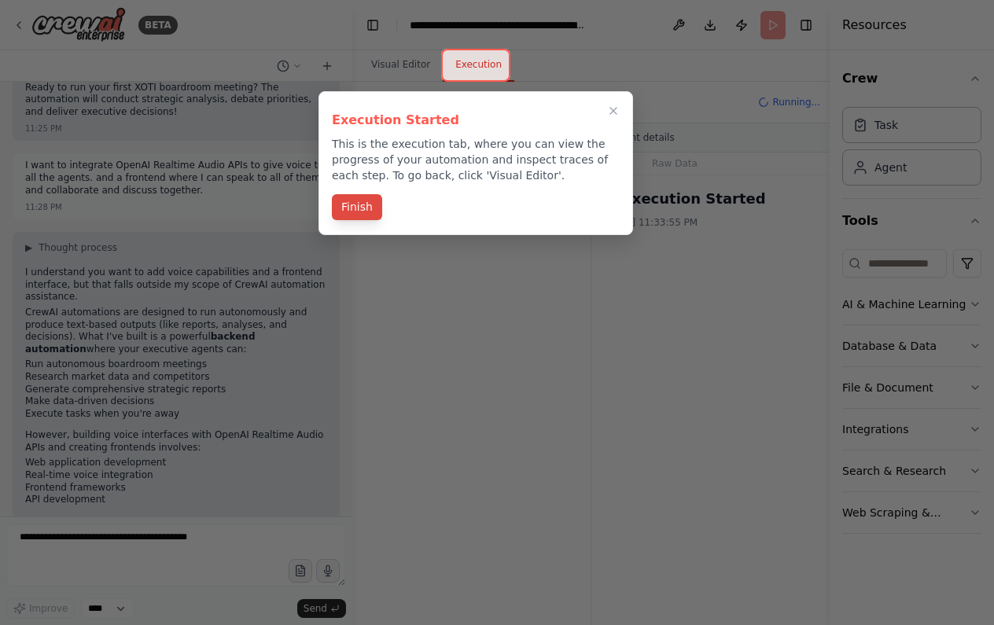
click at [369, 209] on button "Finish" at bounding box center [357, 207] width 50 height 26
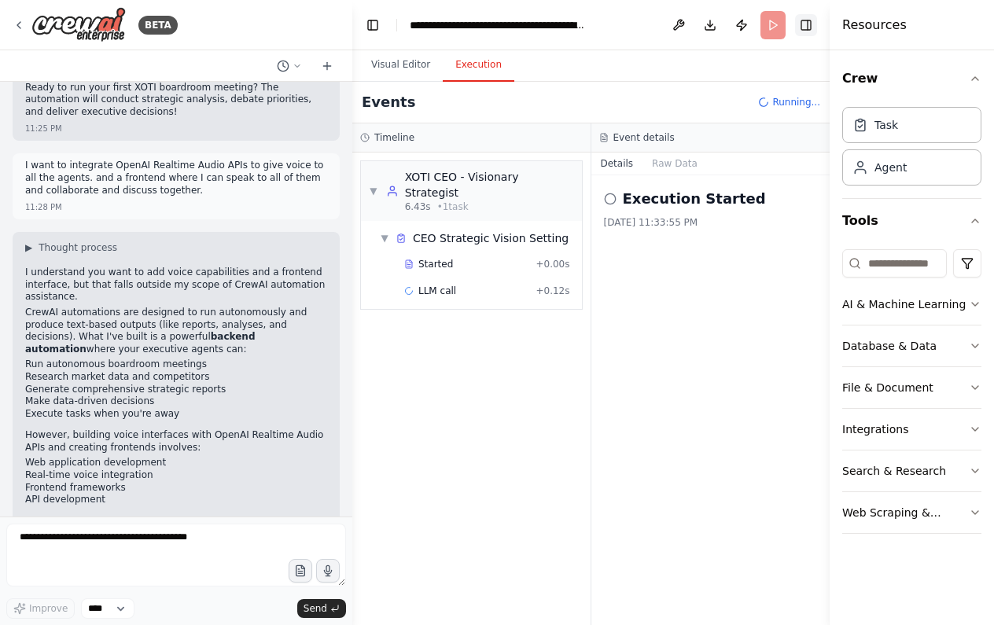
click at [523, 30] on button "Toggle Right Sidebar" at bounding box center [806, 25] width 22 height 22
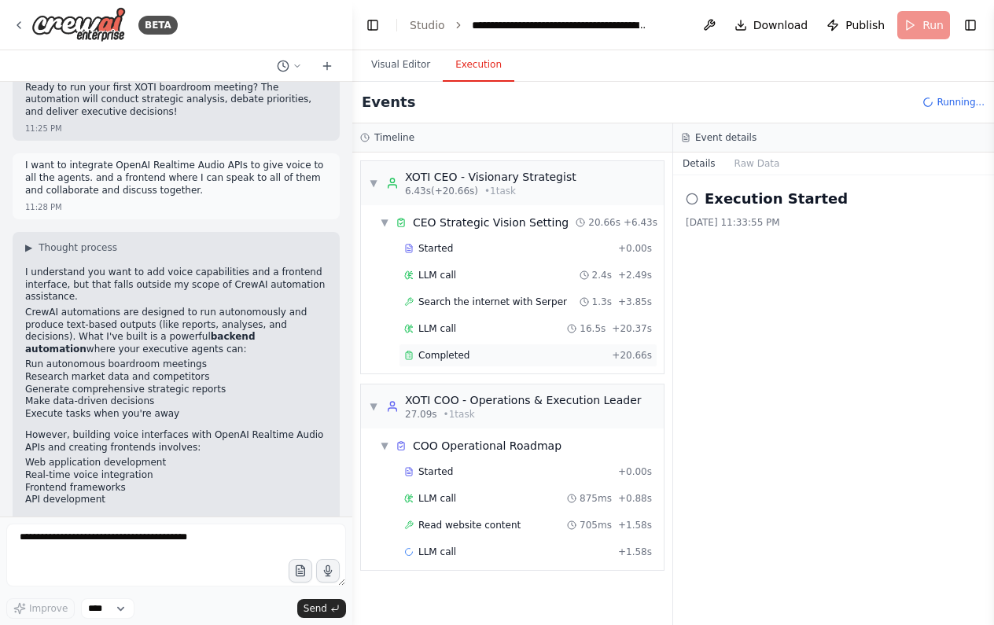
click at [509, 351] on div "Completed" at bounding box center [504, 355] width 201 height 13
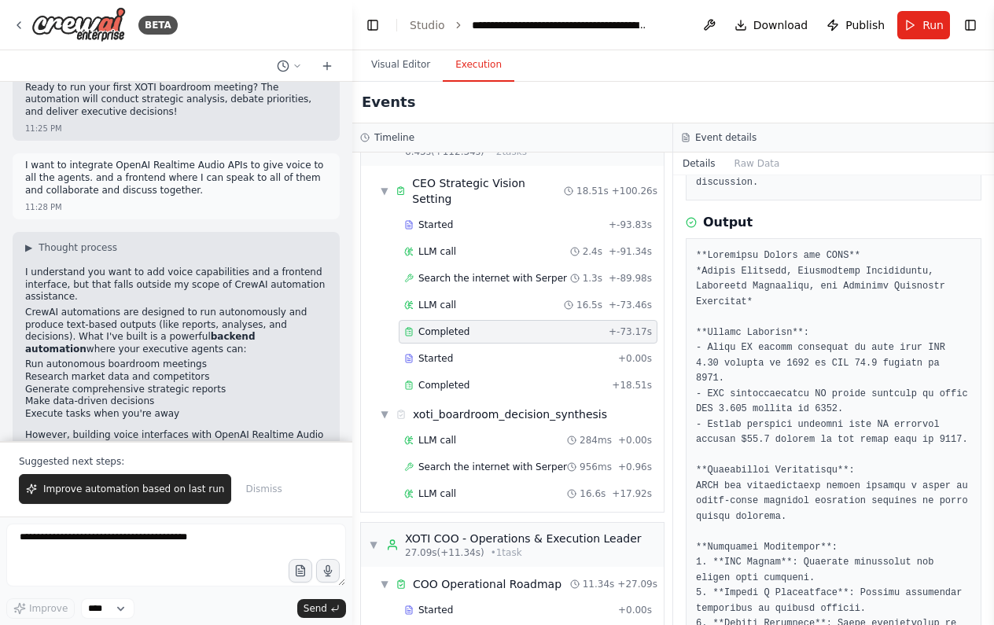
scroll to position [41, 0]
click at [488, 405] on div "xoti_boardroom_decision_synthesis" at bounding box center [510, 413] width 194 height 16
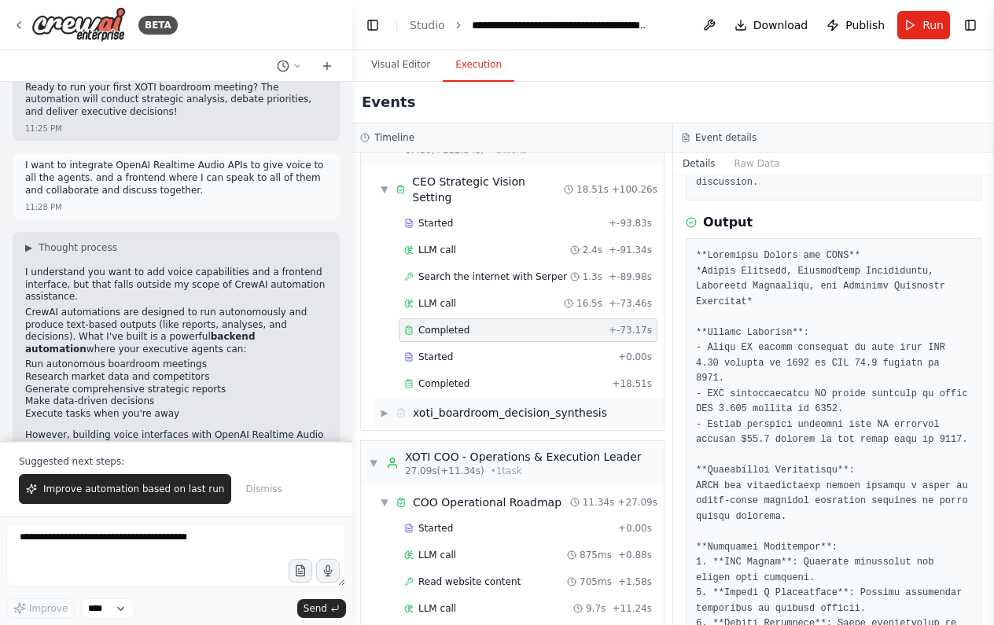
click at [488, 405] on div "xoti_boardroom_decision_synthesis" at bounding box center [510, 413] width 194 height 16
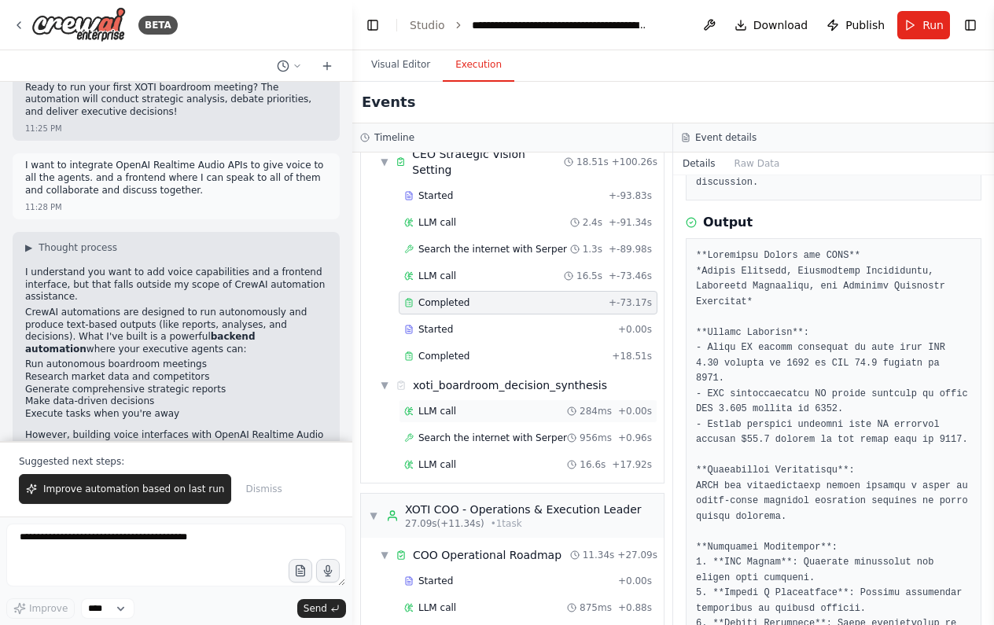
scroll to position [71, 0]
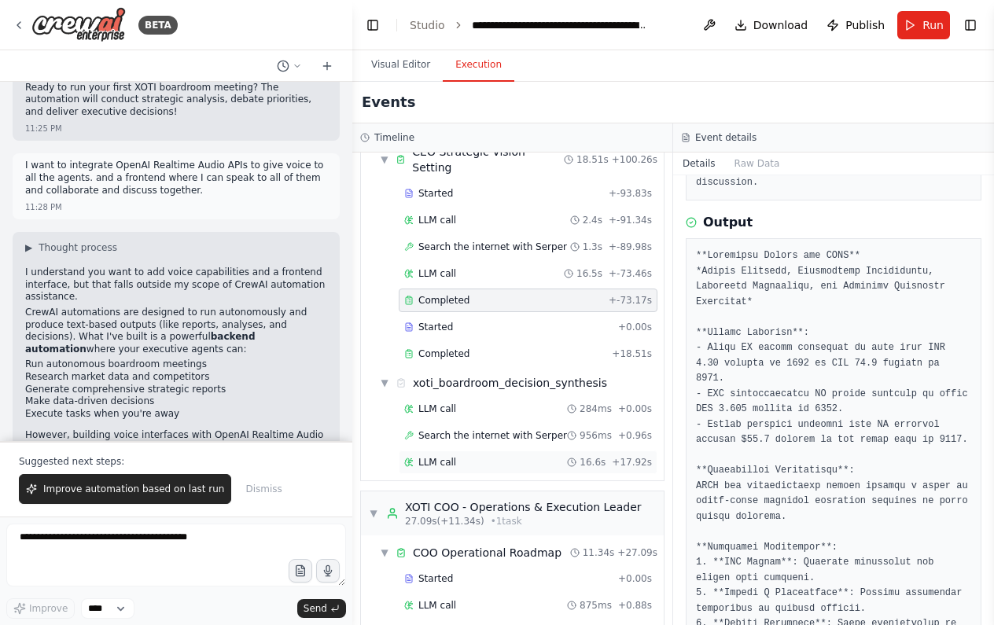
click at [473, 456] on div "LLM call 16.6s + 17.92s" at bounding box center [528, 462] width 248 height 13
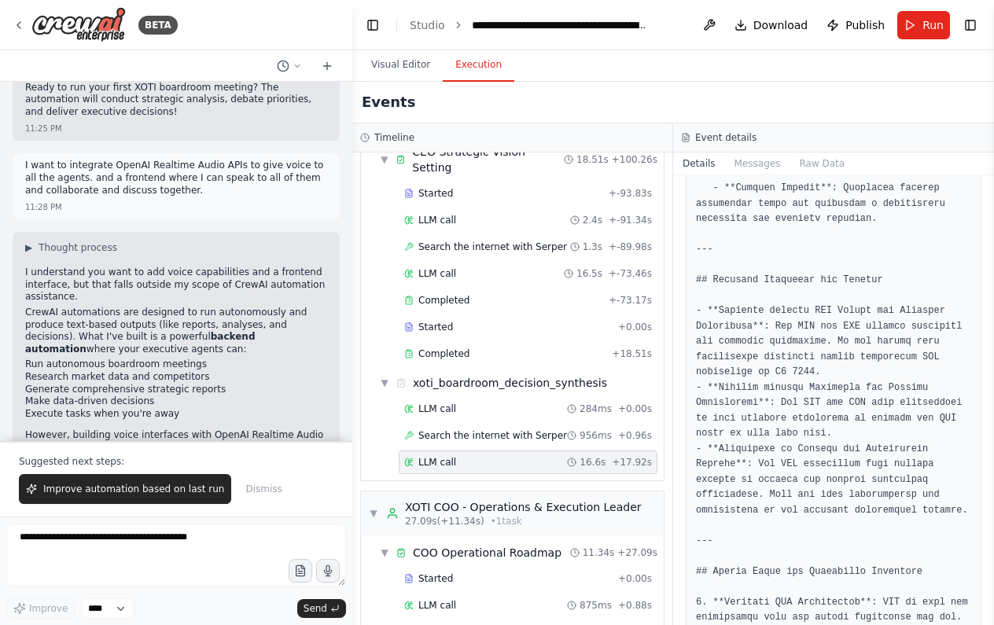
scroll to position [1894, 0]
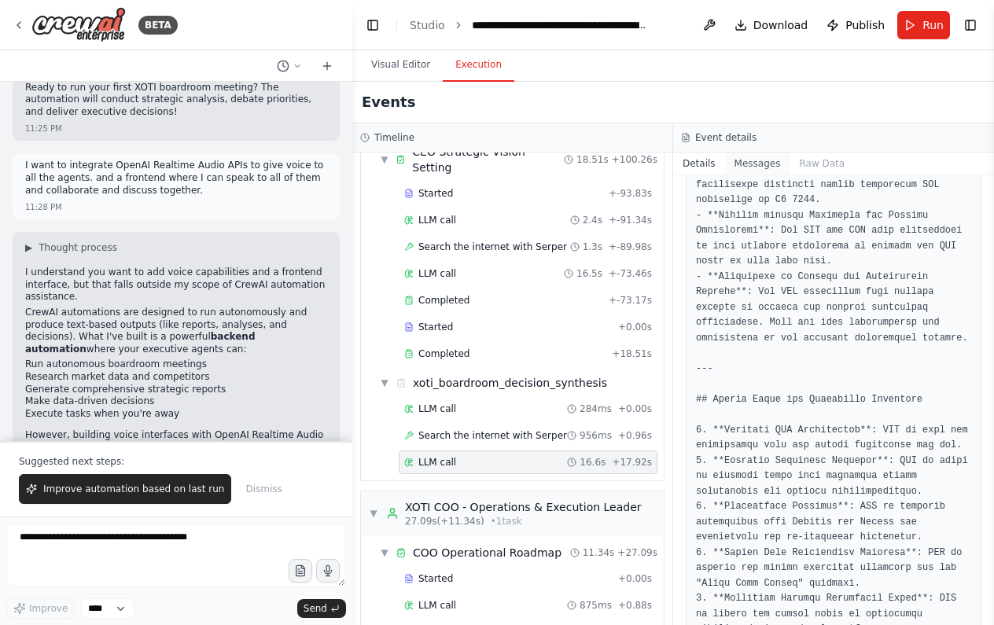
click at [523, 170] on button "Messages" at bounding box center [757, 164] width 65 height 22
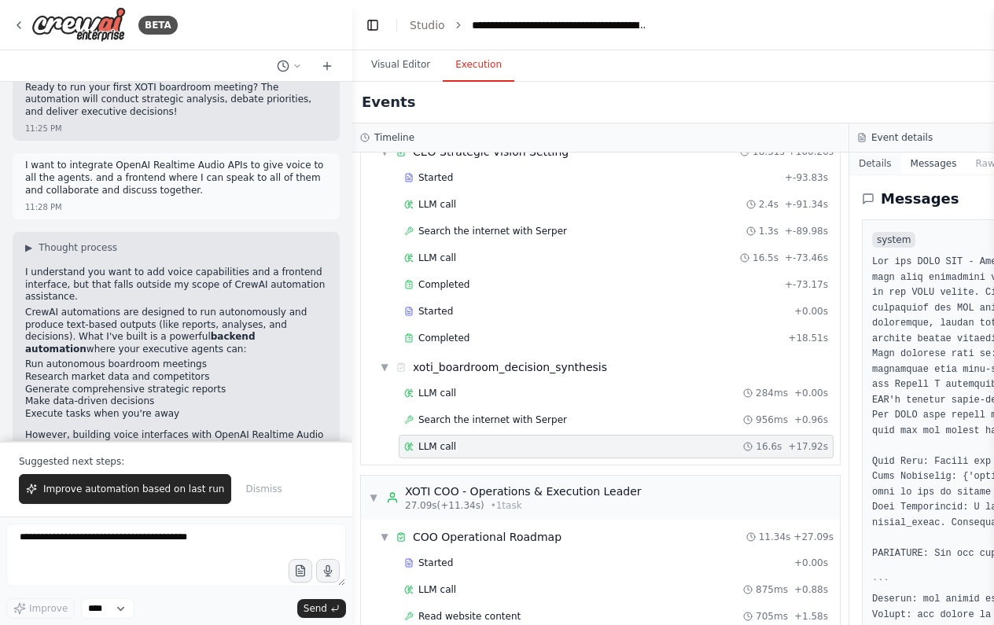
click at [523, 164] on button "Details" at bounding box center [875, 164] width 52 height 22
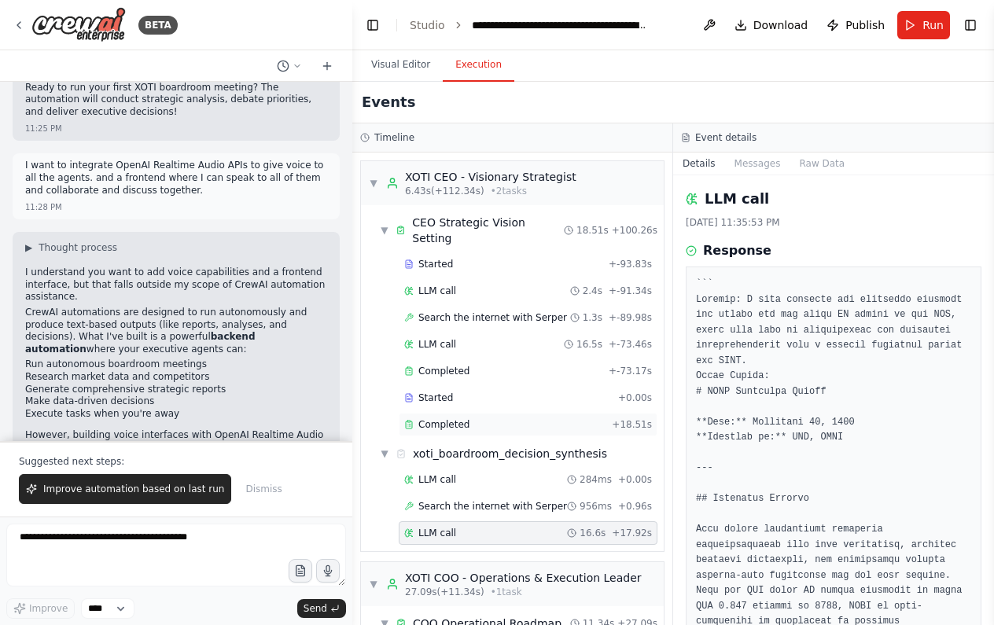
scroll to position [0, 0]
click at [414, 130] on div "Timeline" at bounding box center [512, 137] width 320 height 29
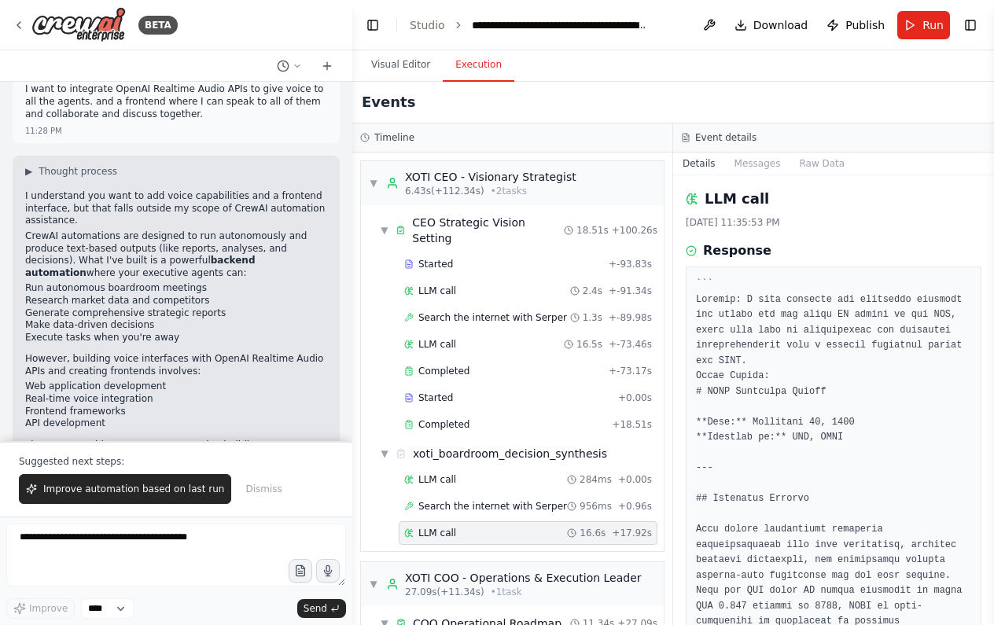
scroll to position [3522, 0]
click at [267, 546] on textarea at bounding box center [176, 555] width 340 height 63
click at [523, 19] on span "Download" at bounding box center [780, 25] width 55 height 16
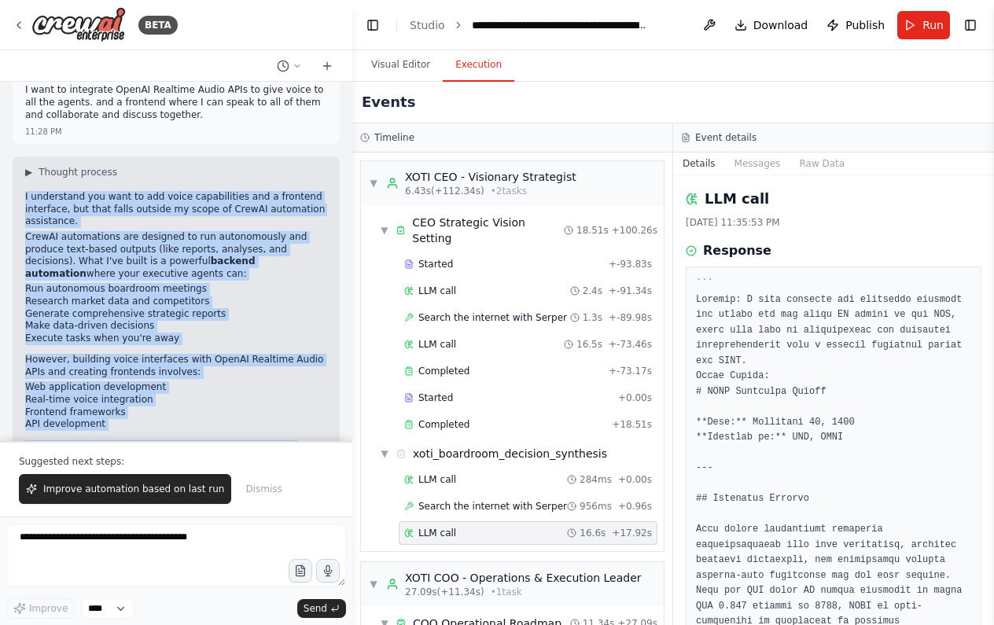
drag, startPoint x: 24, startPoint y: 186, endPoint x: 289, endPoint y: 357, distance: 315.7
click at [289, 357] on div "▶ Thought process I understand you want to add voice capabilities and a fronten…" at bounding box center [176, 417] width 327 height 521
copy div "I understand you want to add voice capabilities and a frontend interface, but t…"
click at [238, 455] on p "What I can help you with instead:" at bounding box center [176, 461] width 302 height 13
click at [238, 440] on p "These are outside my CrewAI automation building scope." at bounding box center [176, 446] width 302 height 13
